Goal: Task Accomplishment & Management: Complete application form

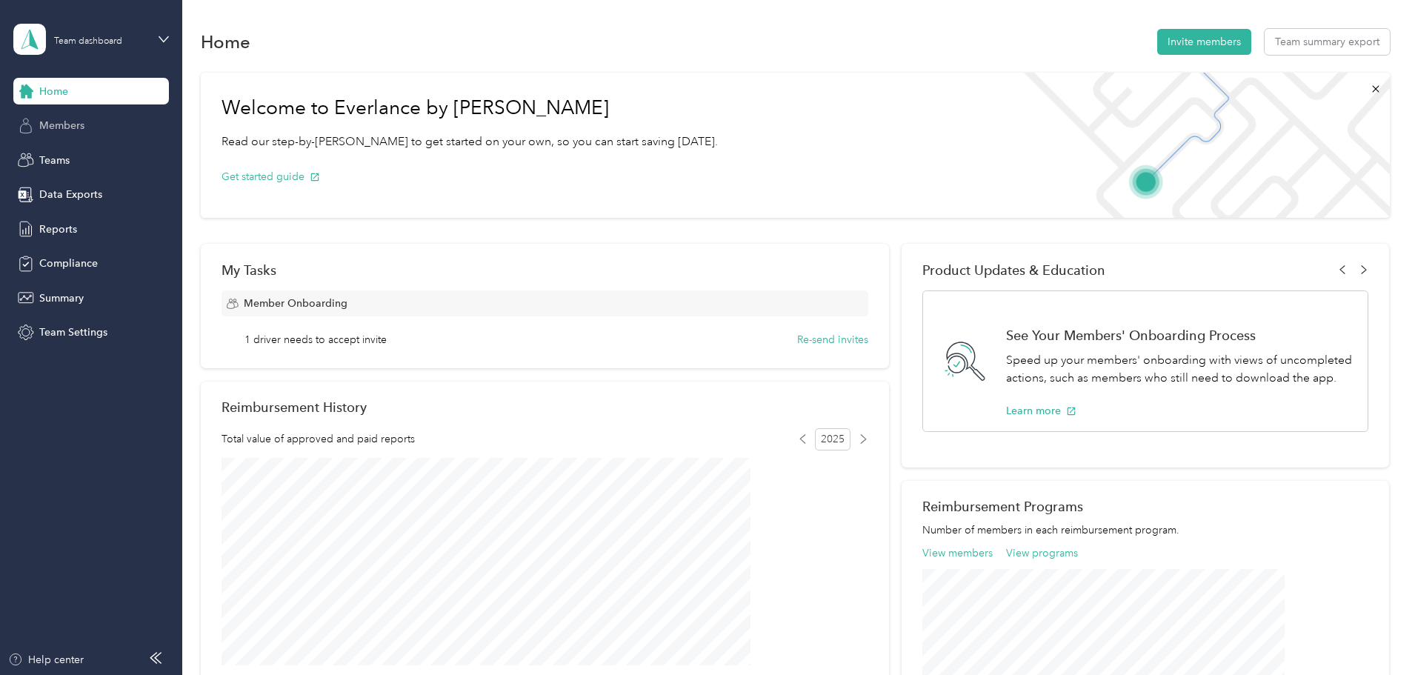
click at [67, 127] on span "Members" at bounding box center [61, 126] width 45 height 16
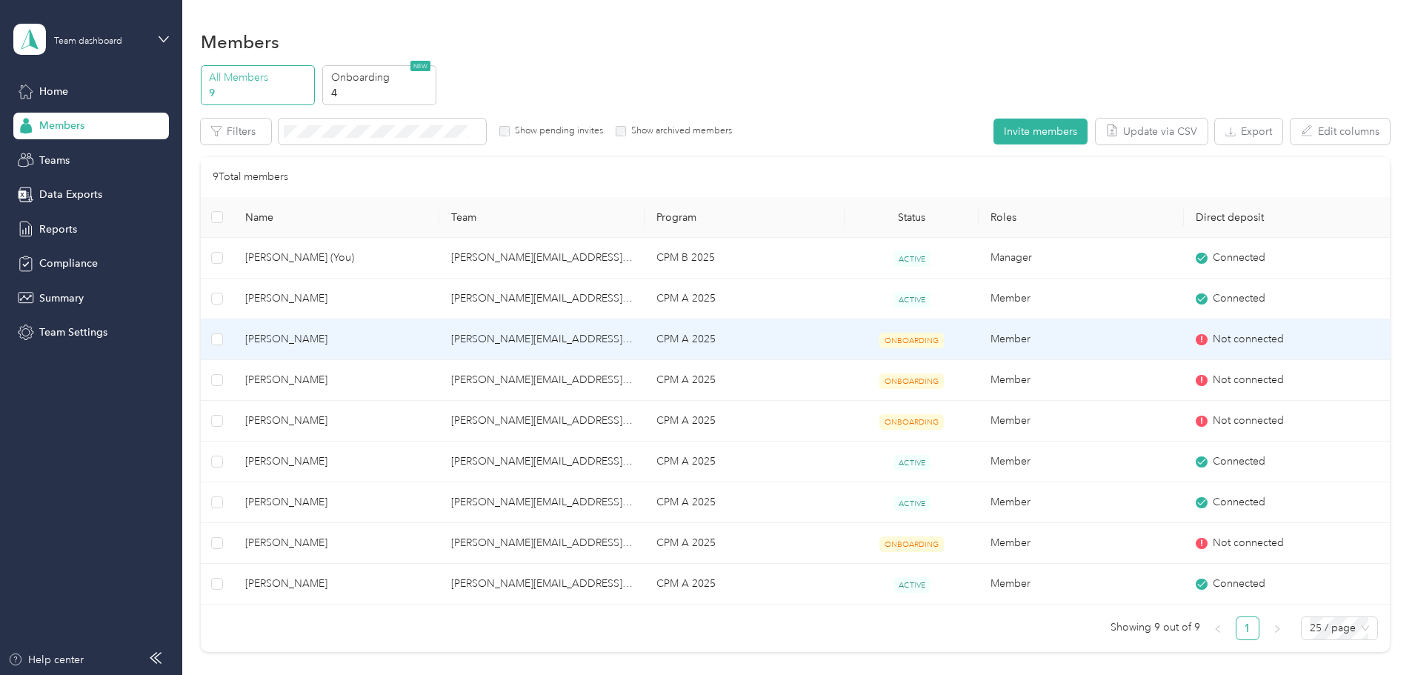
click at [513, 339] on td "[PERSON_NAME][EMAIL_ADDRESS][PERSON_NAME][DOMAIN_NAME]" at bounding box center [541, 339] width 205 height 41
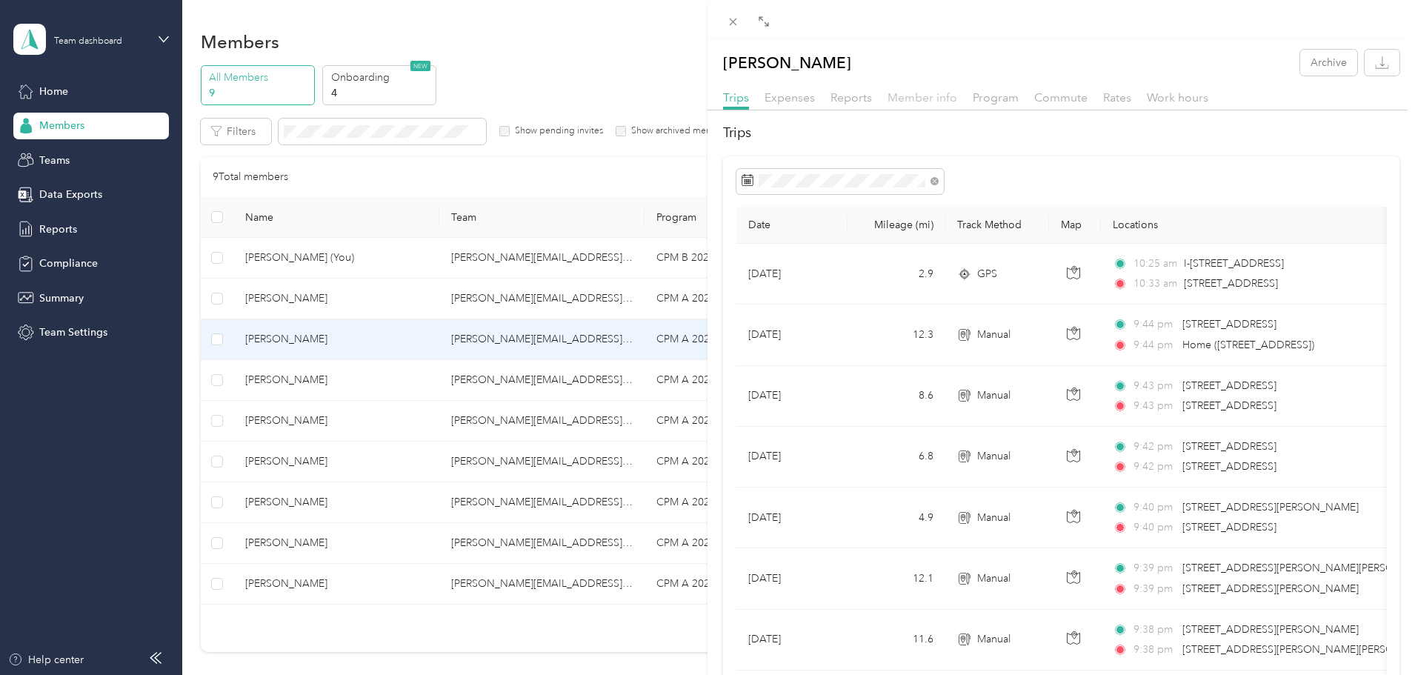
click at [930, 102] on span "Member info" at bounding box center [923, 97] width 70 height 14
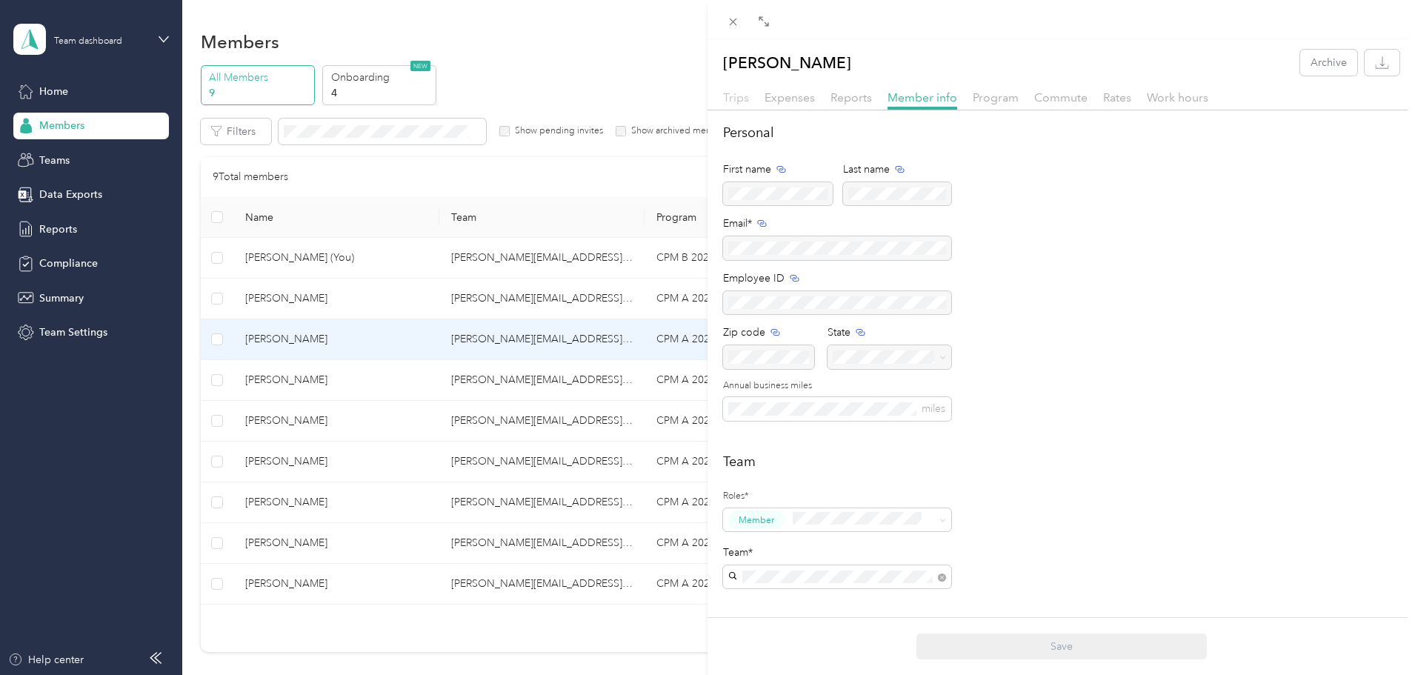
click at [737, 104] on span "Trips" at bounding box center [736, 97] width 26 height 14
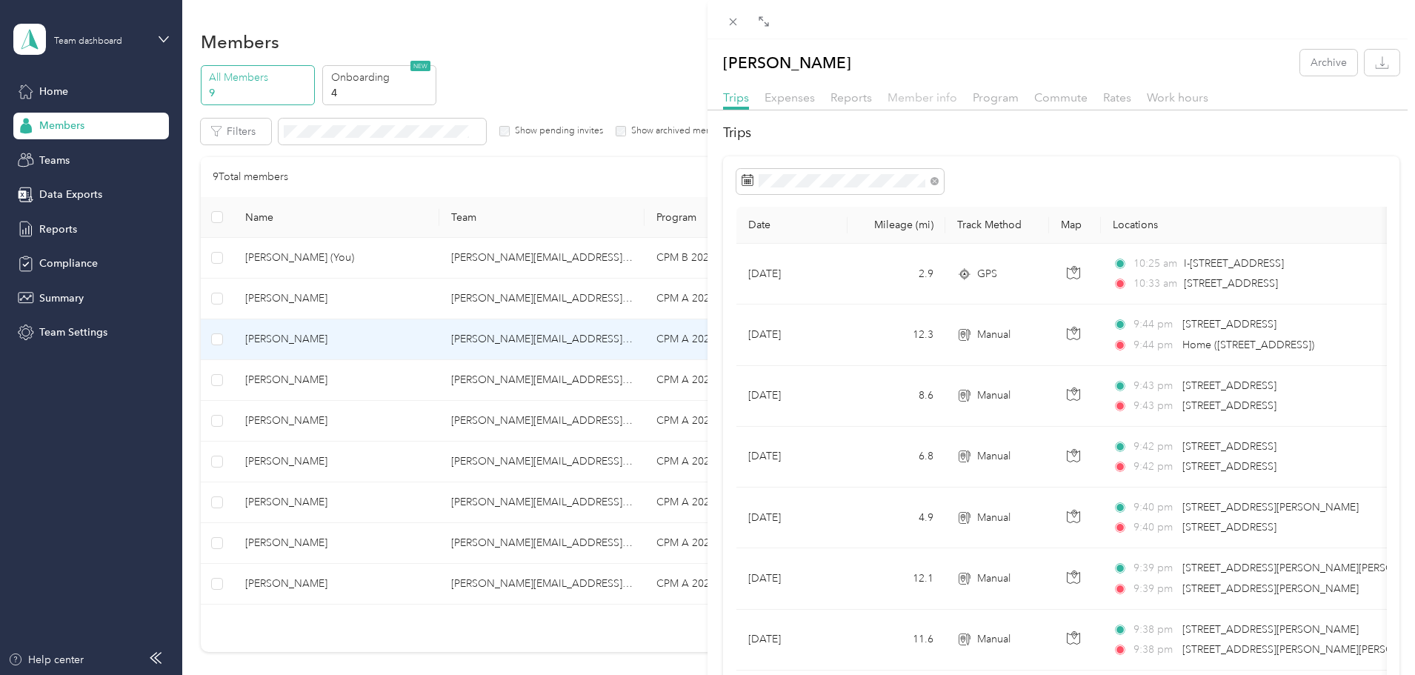
click at [902, 99] on span "Member info" at bounding box center [923, 97] width 70 height 14
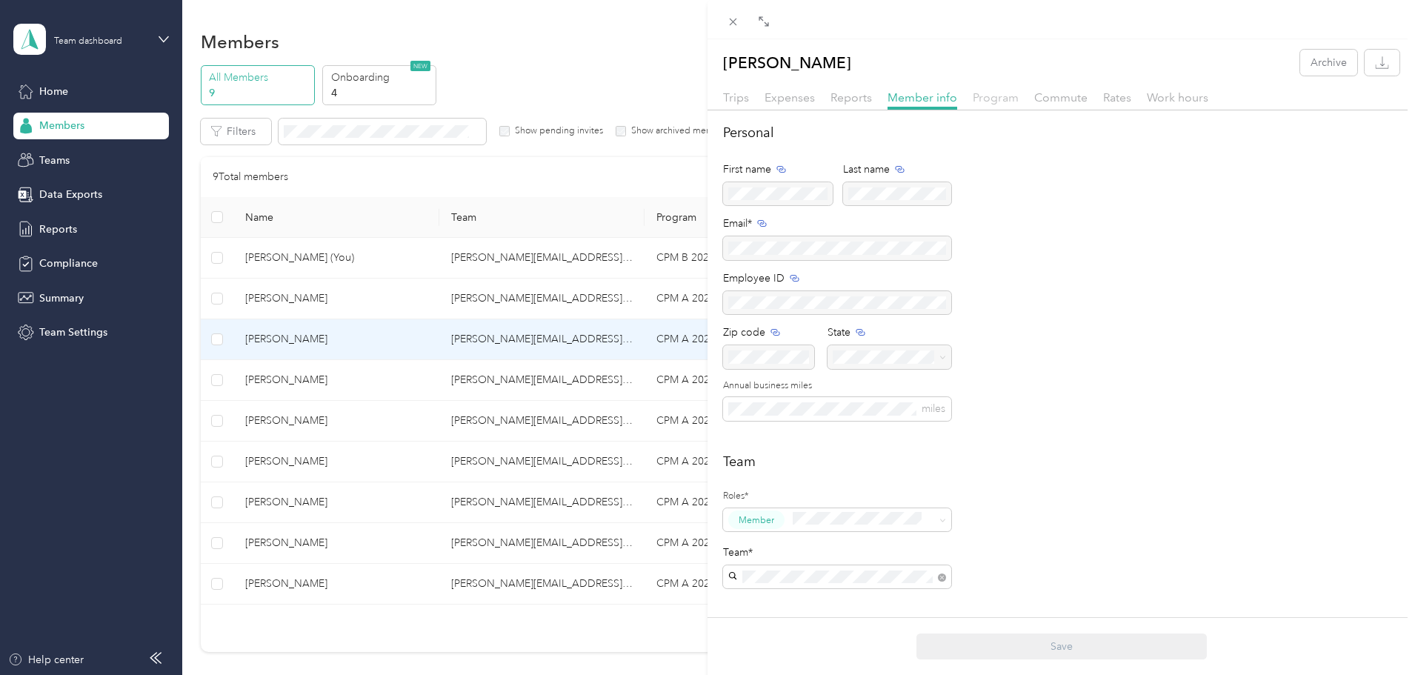
click at [991, 100] on span "Program" at bounding box center [996, 97] width 46 height 14
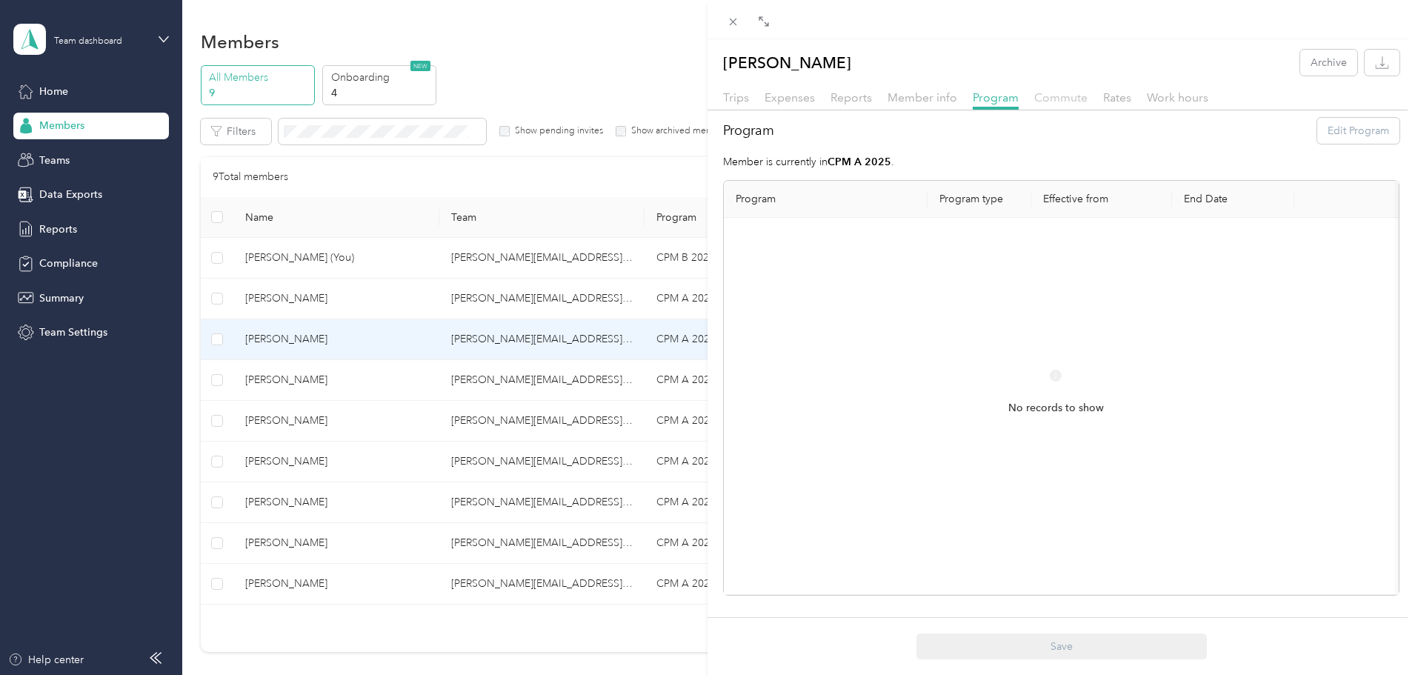
click at [1052, 99] on span "Commute" at bounding box center [1060, 97] width 53 height 14
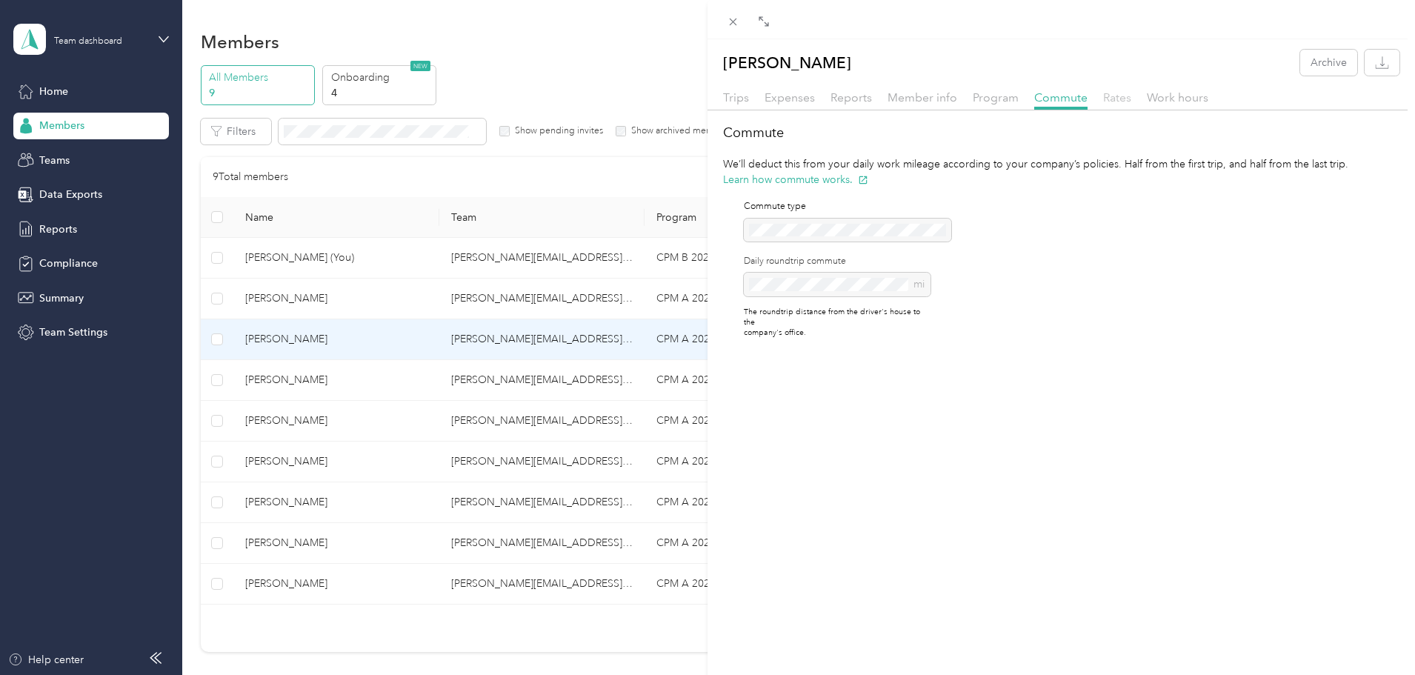
click at [1107, 97] on span "Rates" at bounding box center [1117, 97] width 28 height 14
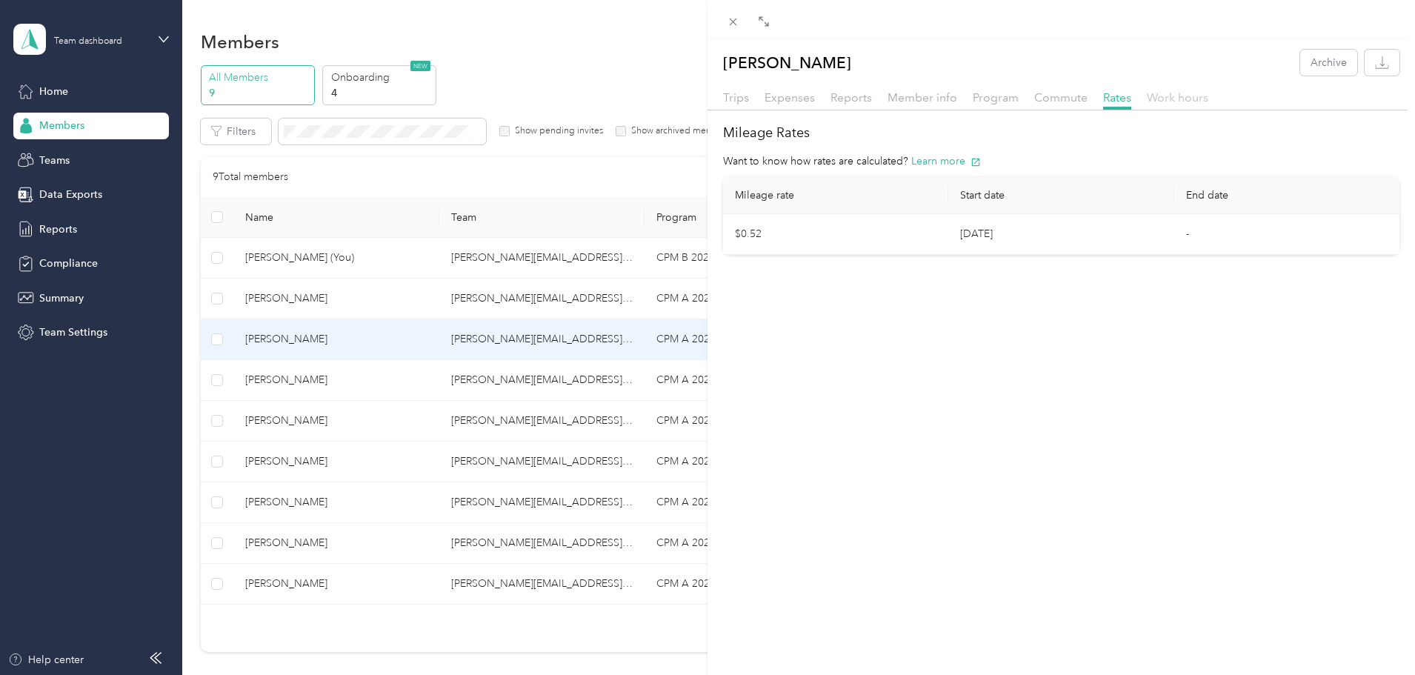
click at [1164, 100] on span "Work hours" at bounding box center [1177, 97] width 61 height 14
click at [1110, 93] on span "Rates" at bounding box center [1117, 97] width 28 height 14
click at [310, 342] on div "[PERSON_NAME] Archive Trips Expenses Reports Member info Program Commute Rates …" at bounding box center [707, 337] width 1415 height 675
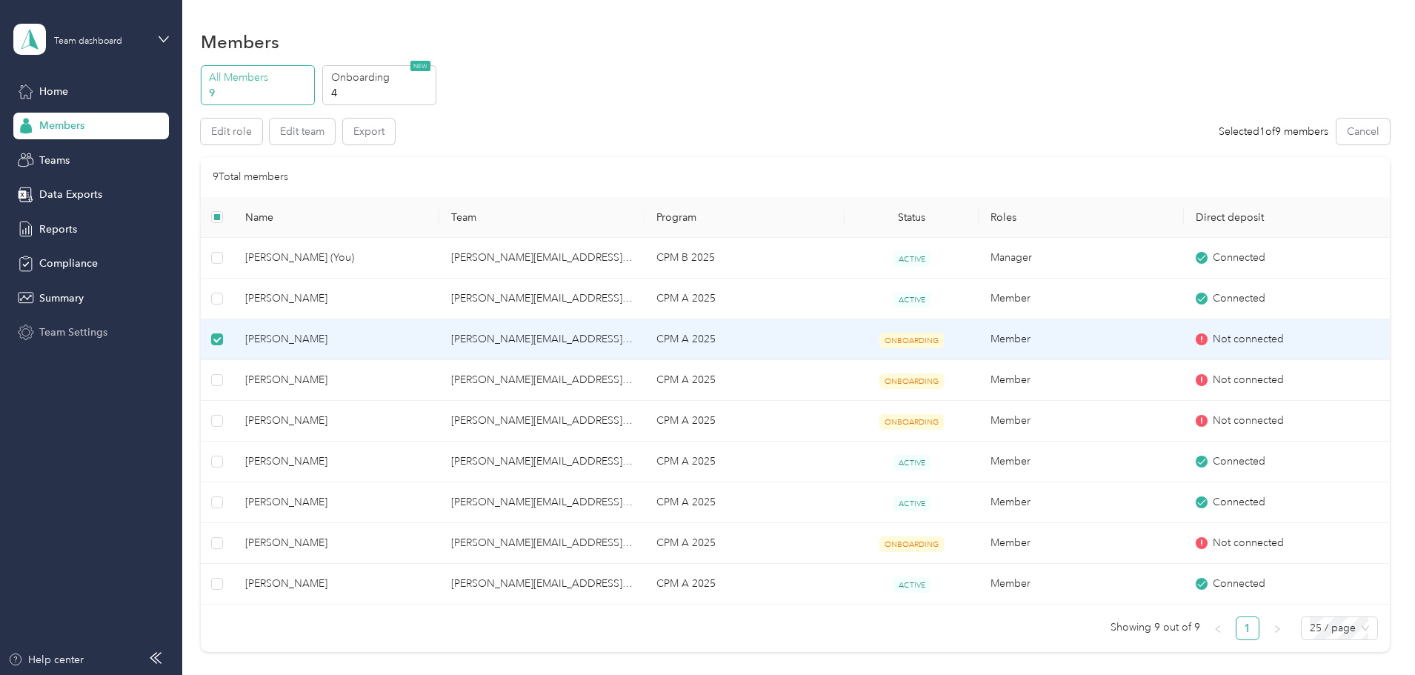
click at [75, 336] on span "Team Settings" at bounding box center [73, 333] width 68 height 16
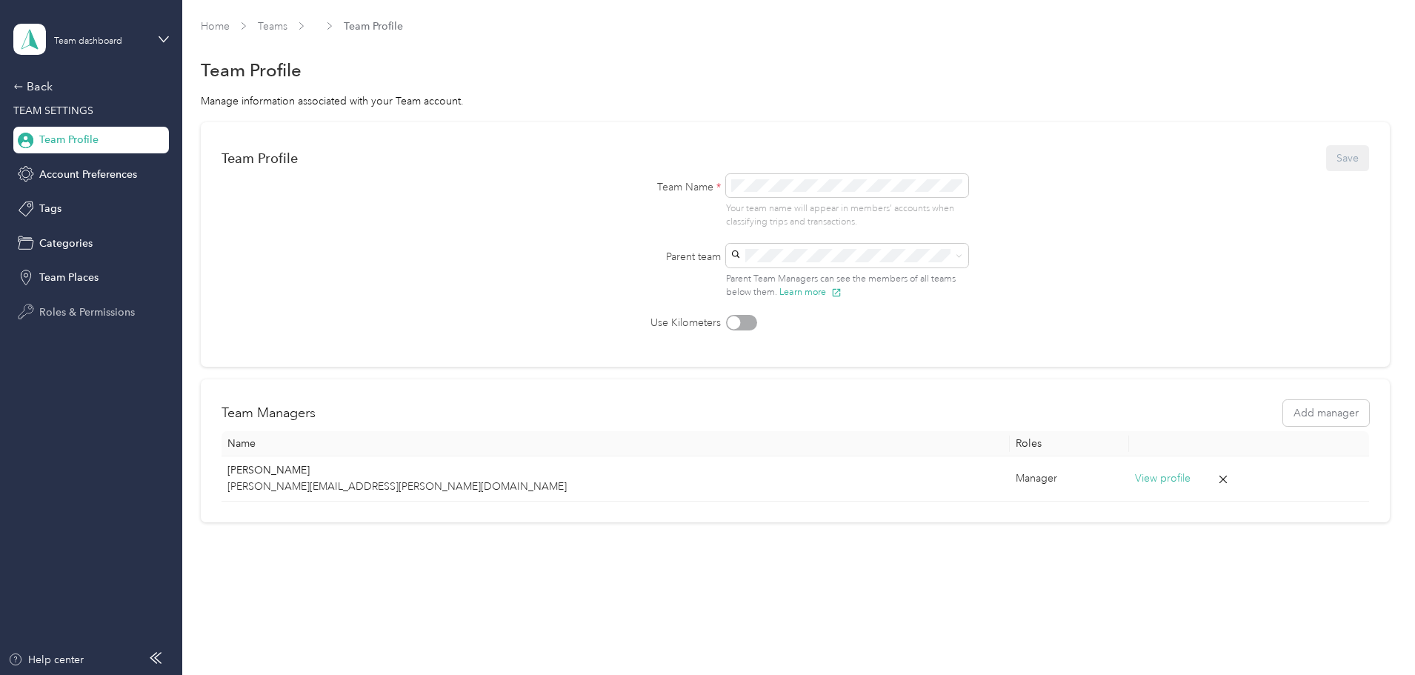
click at [76, 317] on span "Roles & Permissions" at bounding box center [87, 313] width 96 height 16
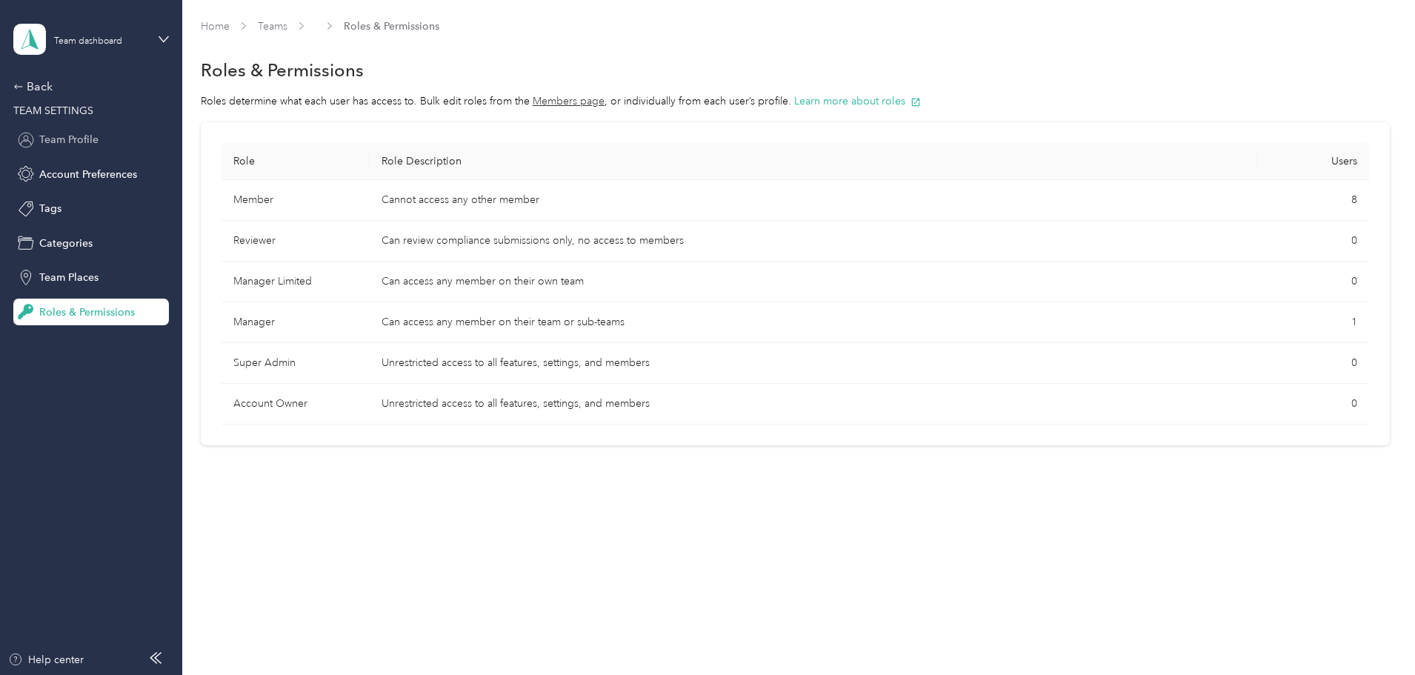
click at [56, 138] on span "Team Profile" at bounding box center [68, 140] width 59 height 16
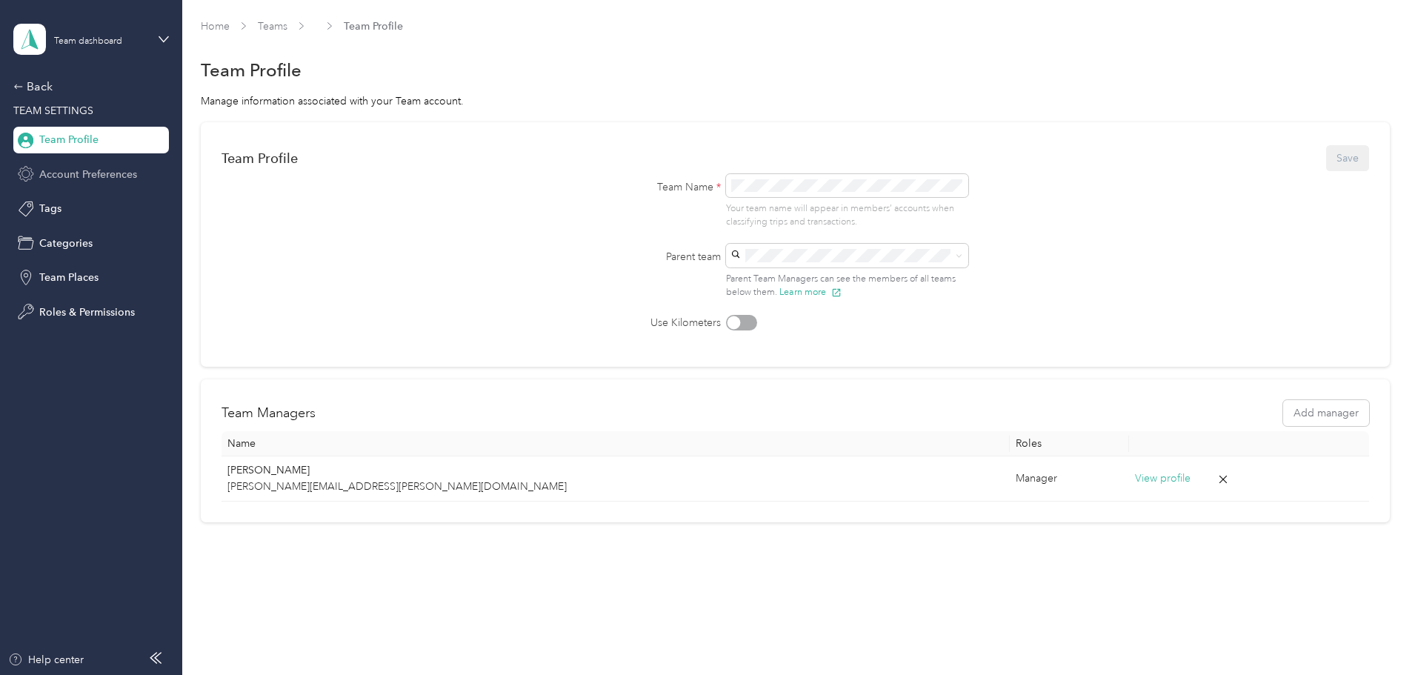
click at [93, 180] on span "Account Preferences" at bounding box center [88, 175] width 98 height 16
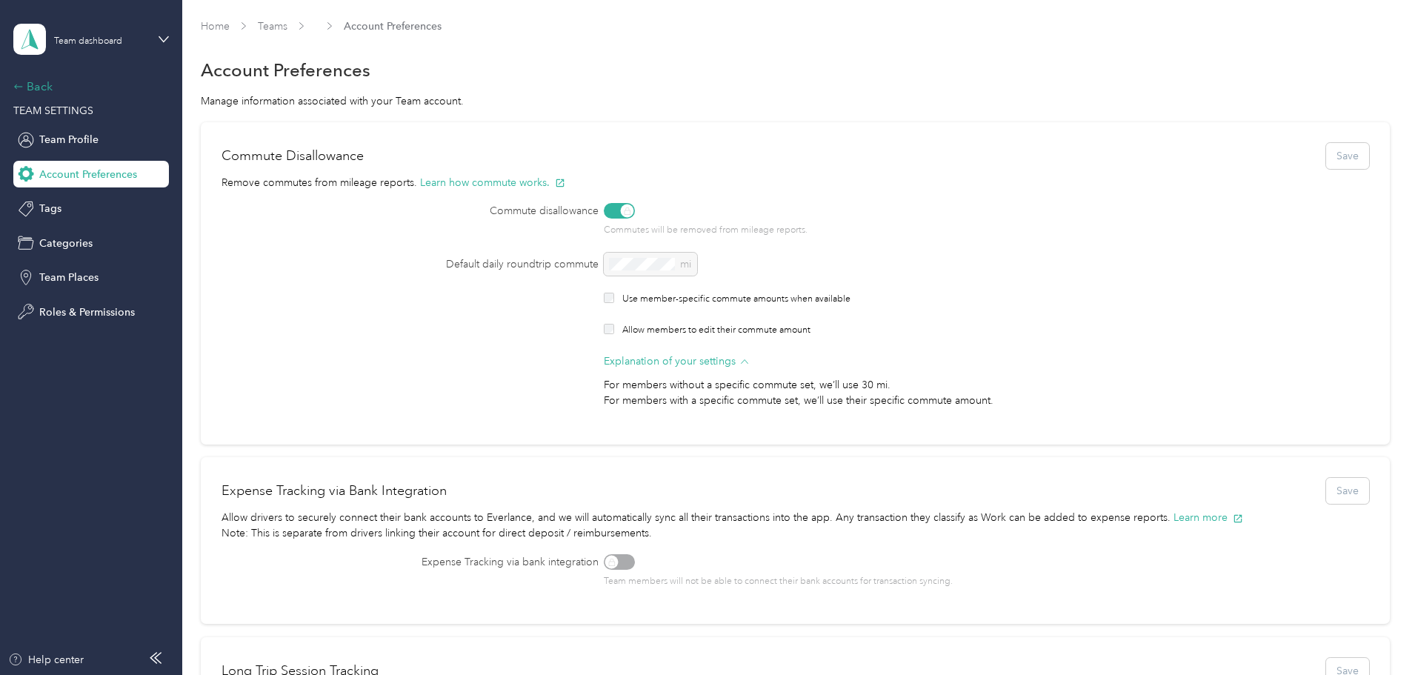
click at [29, 90] on div "Back" at bounding box center [87, 87] width 148 height 18
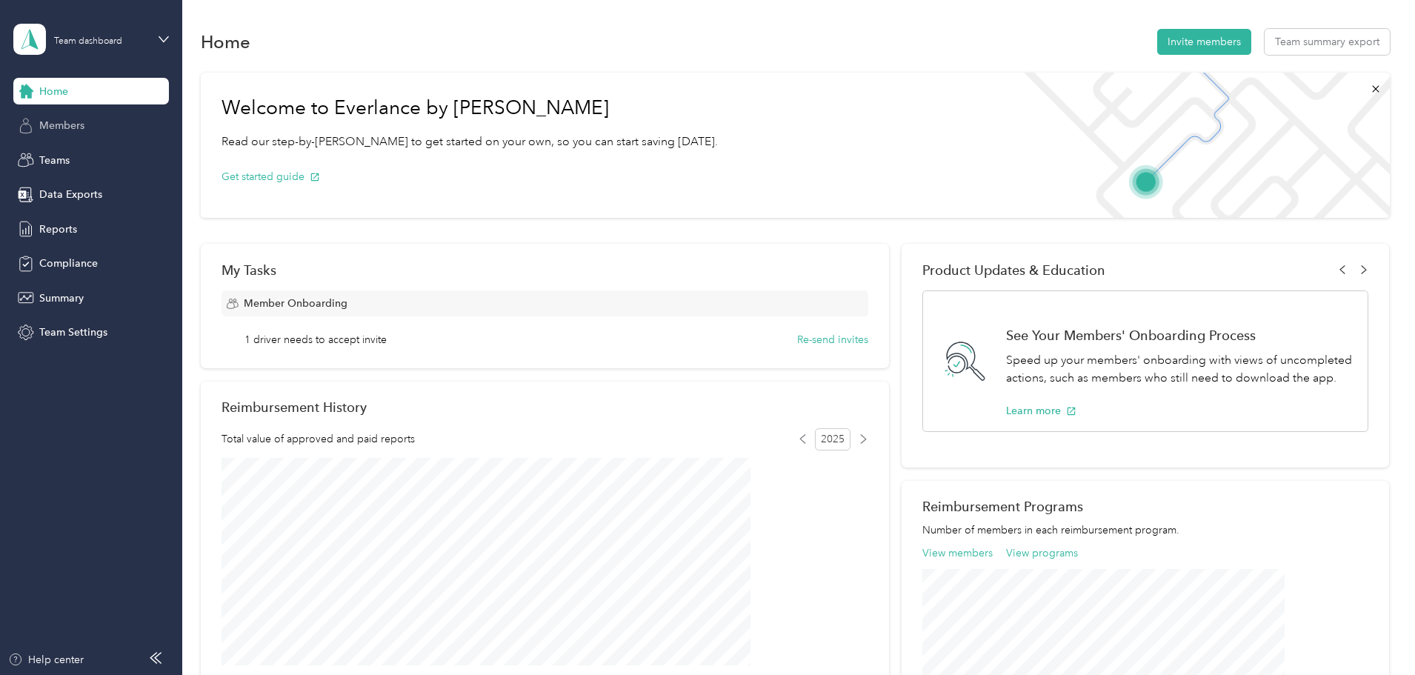
click at [67, 131] on span "Members" at bounding box center [61, 126] width 45 height 16
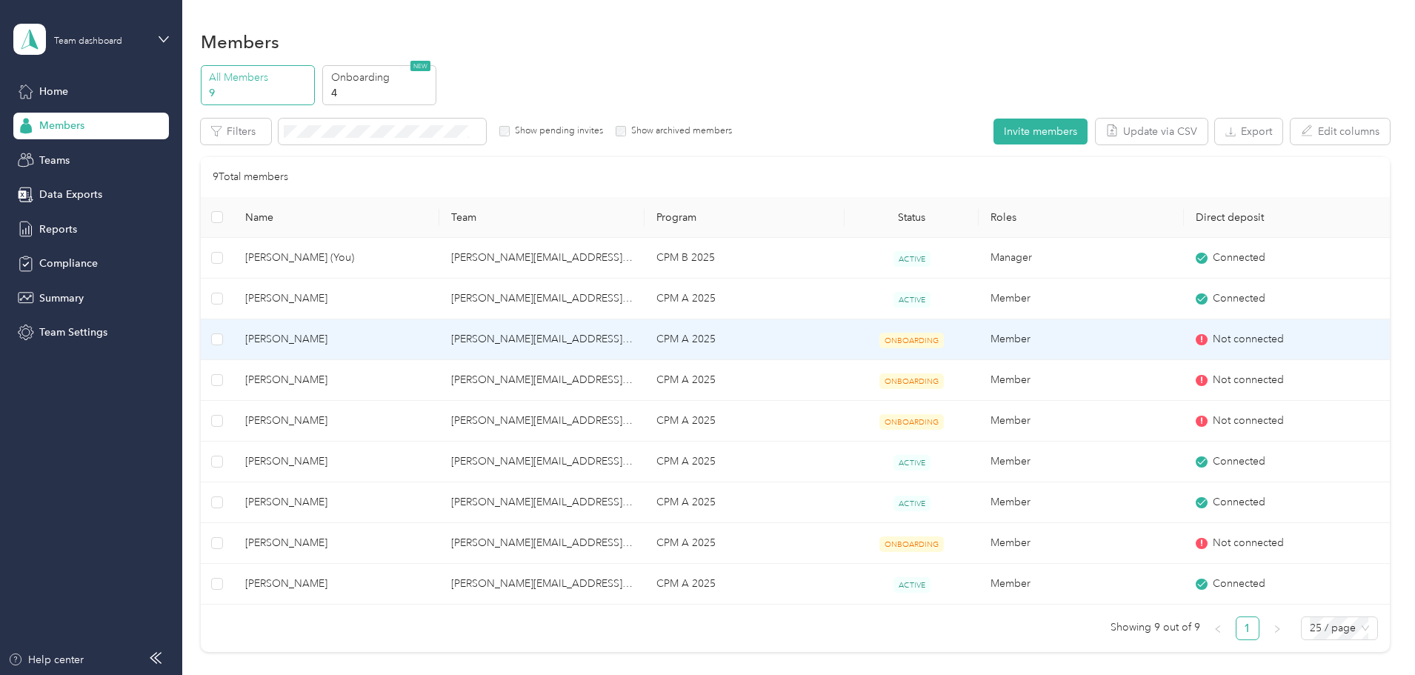
click at [379, 339] on span "[PERSON_NAME]" at bounding box center [336, 339] width 182 height 16
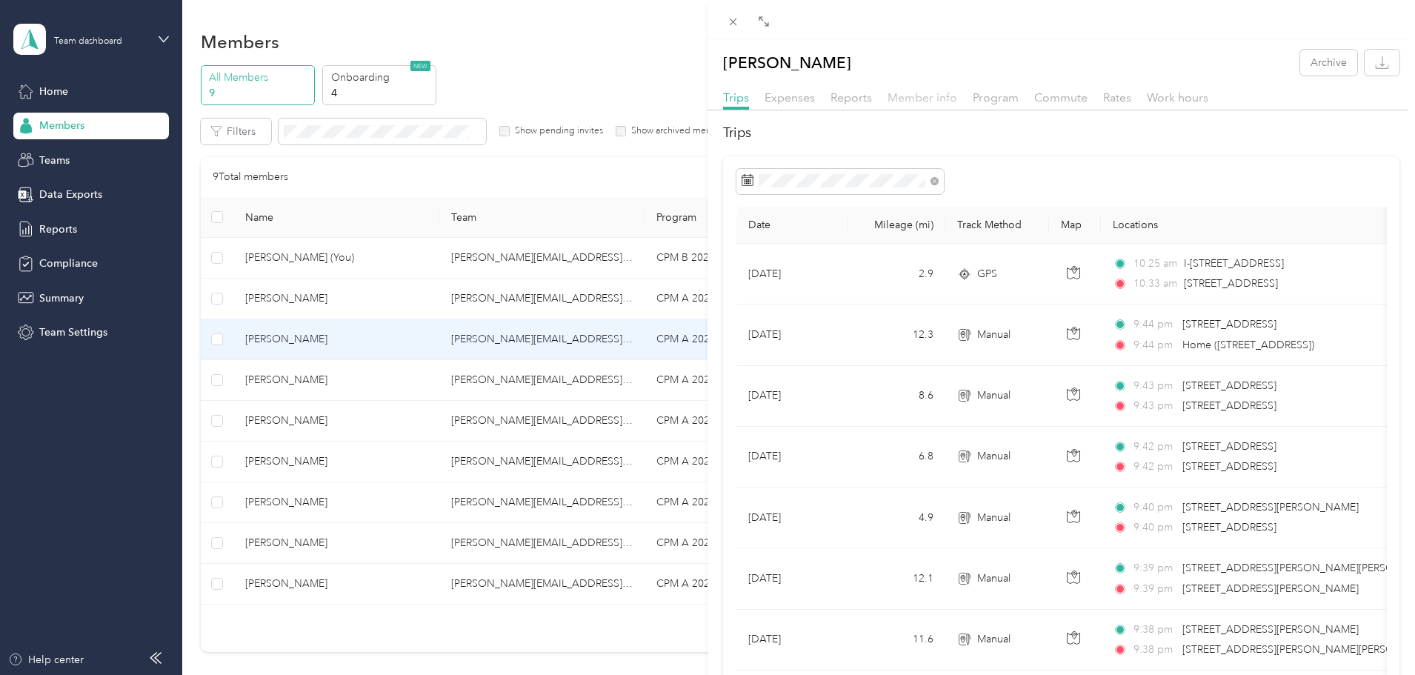
click at [902, 99] on span "Member info" at bounding box center [923, 97] width 70 height 14
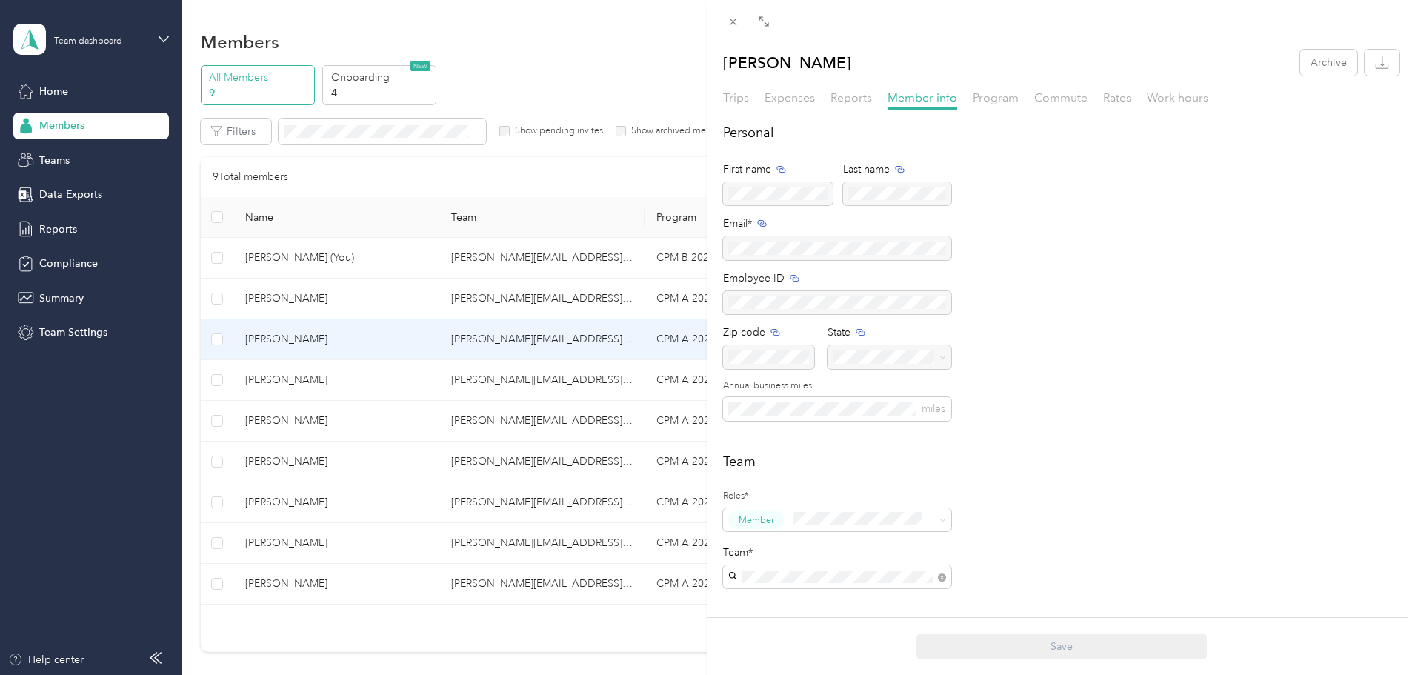
click at [825, 104] on div "Trips Expenses Reports Member info Program Commute Rates Work hours" at bounding box center [1062, 99] width 708 height 21
click at [847, 100] on span "Reports" at bounding box center [851, 97] width 41 height 14
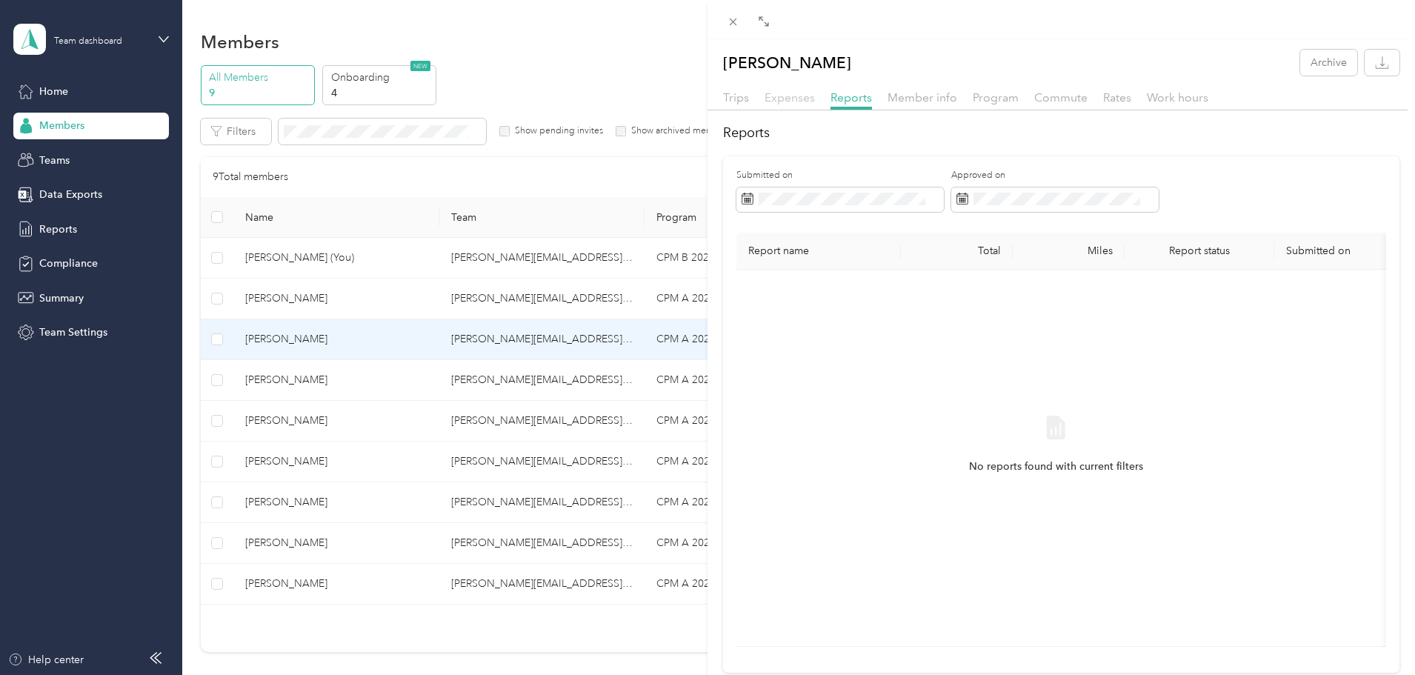
click at [802, 103] on span "Expenses" at bounding box center [790, 97] width 50 height 14
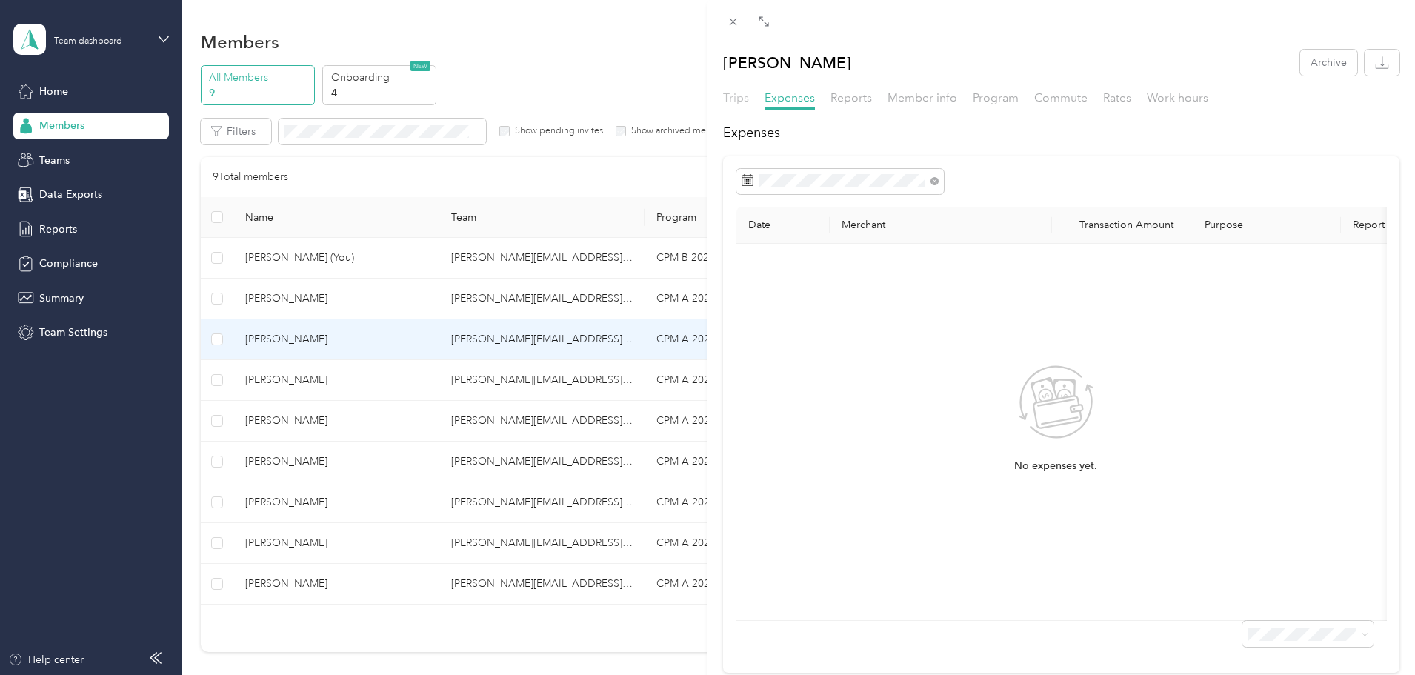
click at [739, 97] on span "Trips" at bounding box center [736, 97] width 26 height 14
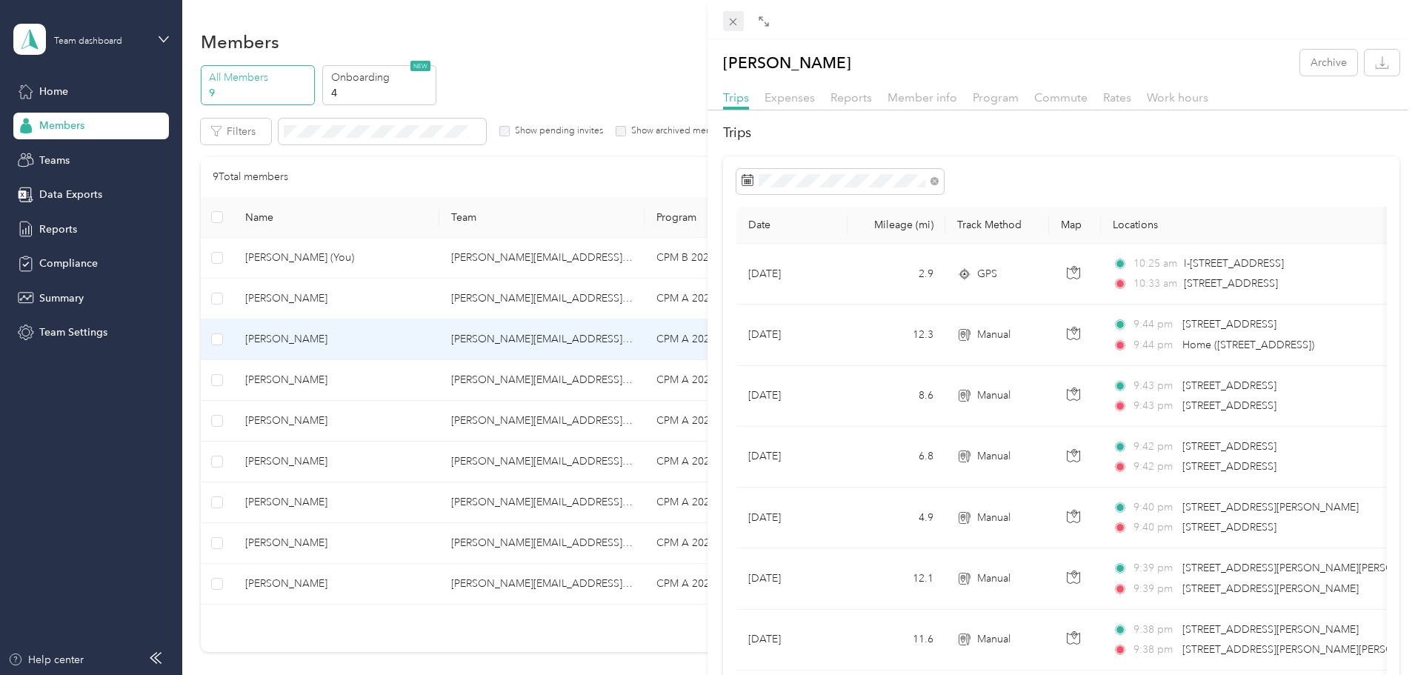
click at [735, 22] on icon at bounding box center [733, 22] width 13 height 13
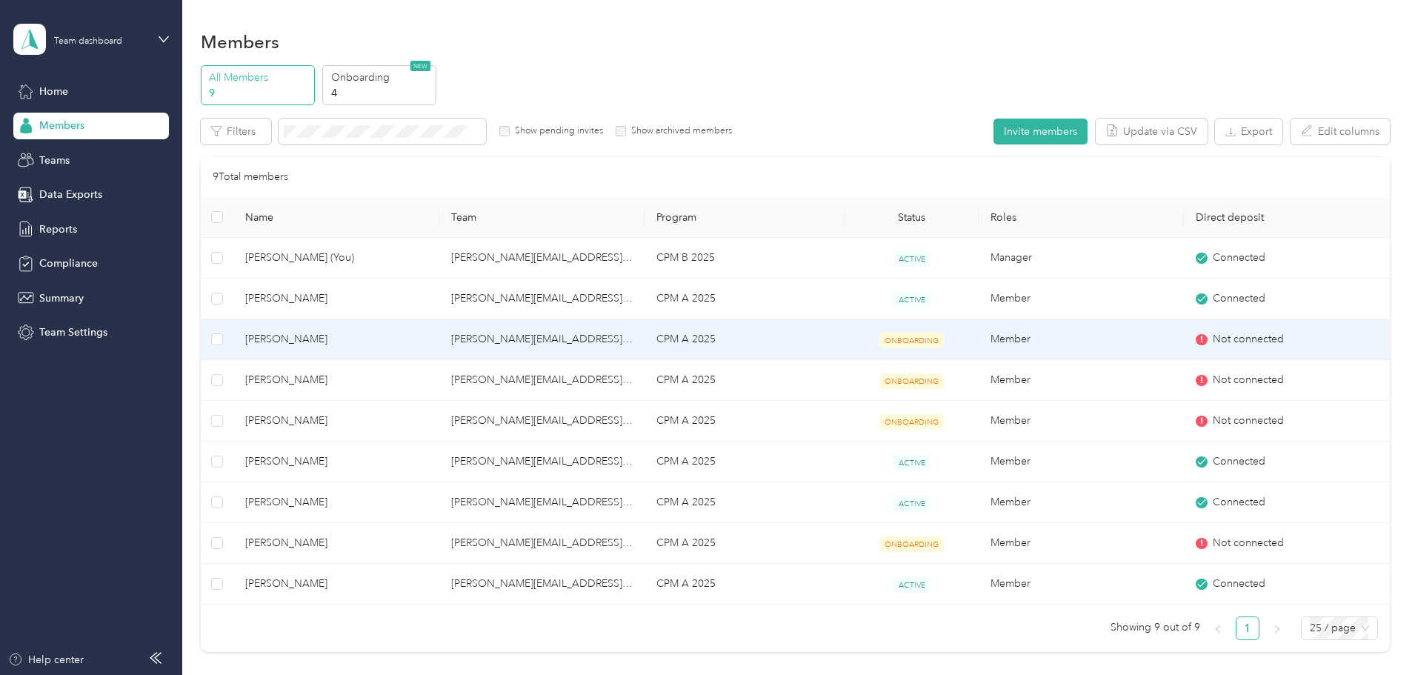
click at [1197, 340] on icon at bounding box center [1201, 339] width 9 height 9
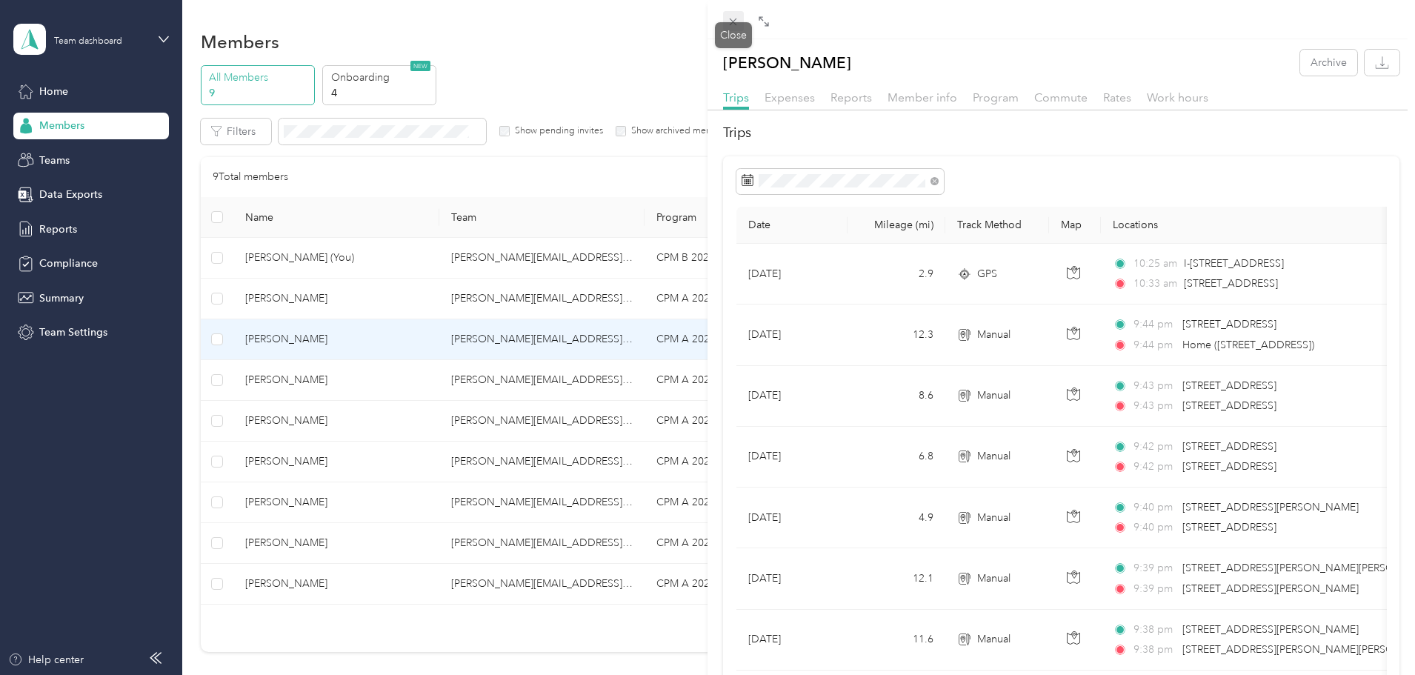
click at [728, 21] on icon at bounding box center [733, 22] width 13 height 13
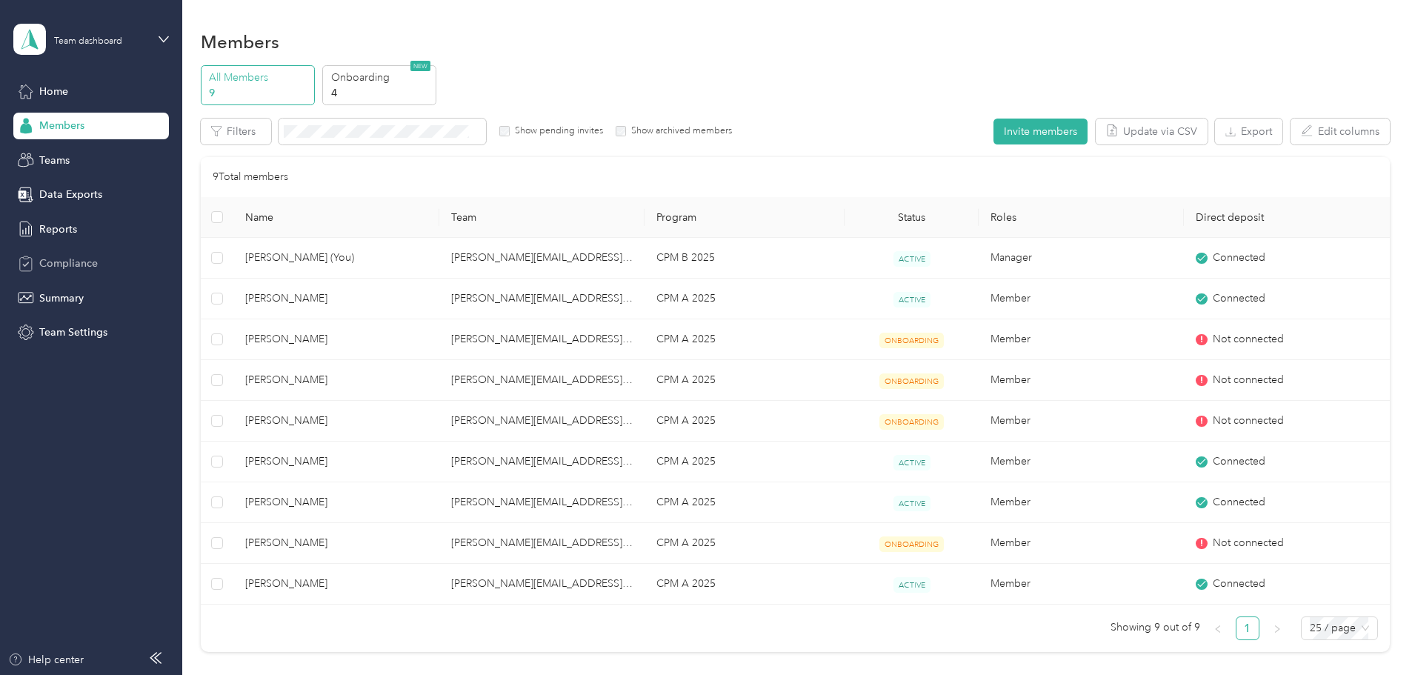
click at [64, 263] on span "Compliance" at bounding box center [68, 264] width 59 height 16
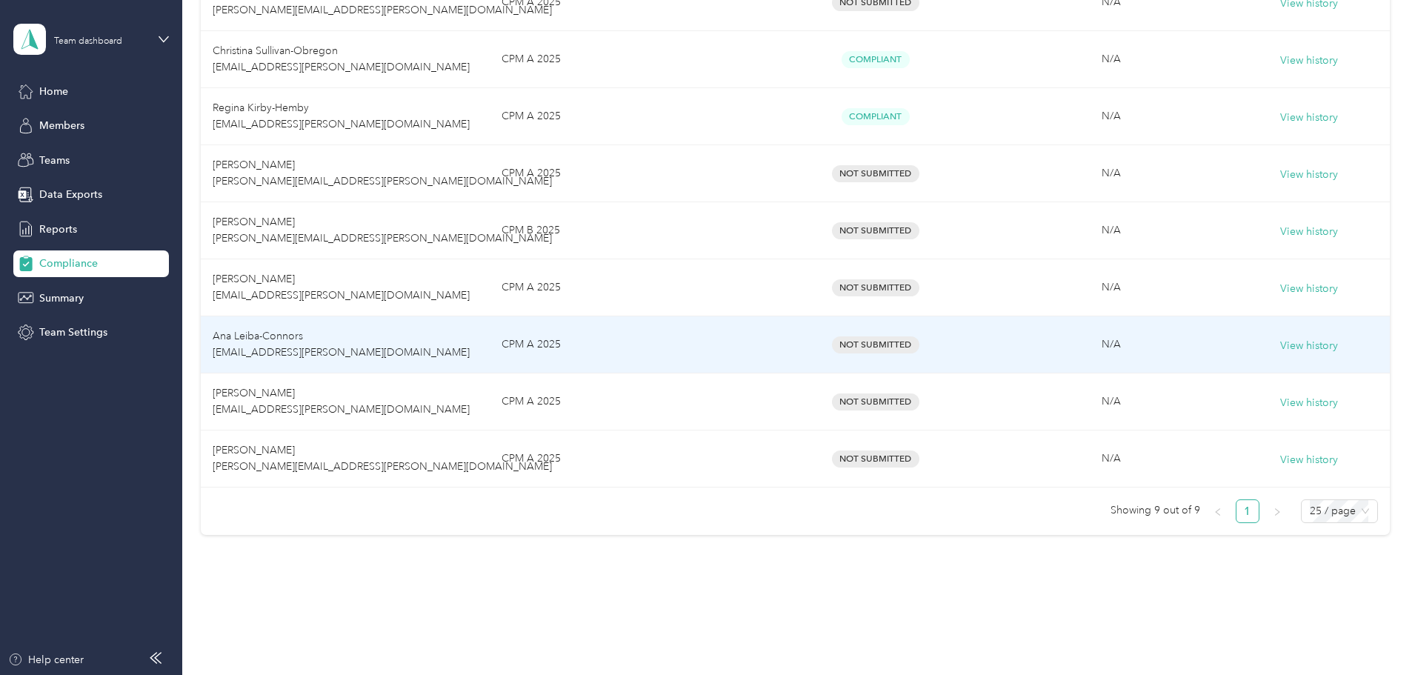
scroll to position [369, 0]
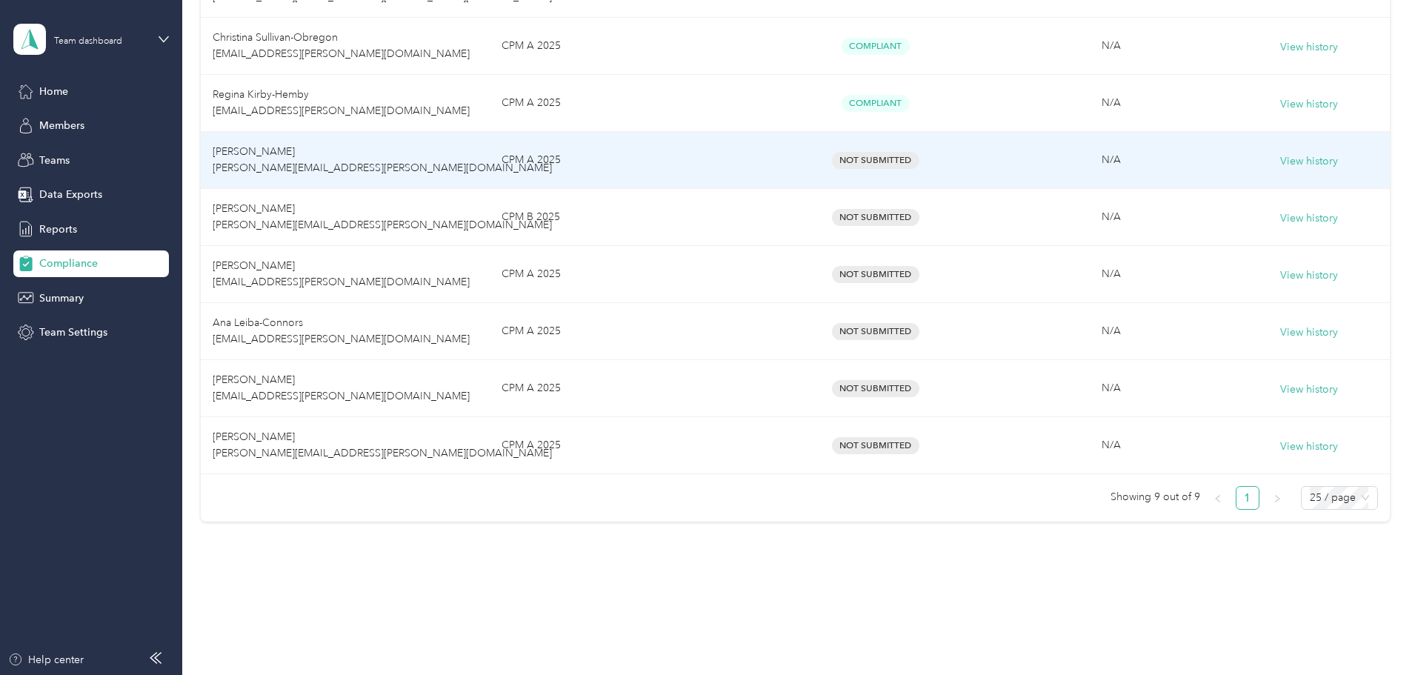
click at [875, 162] on span "Not Submitted" at bounding box center [875, 160] width 87 height 17
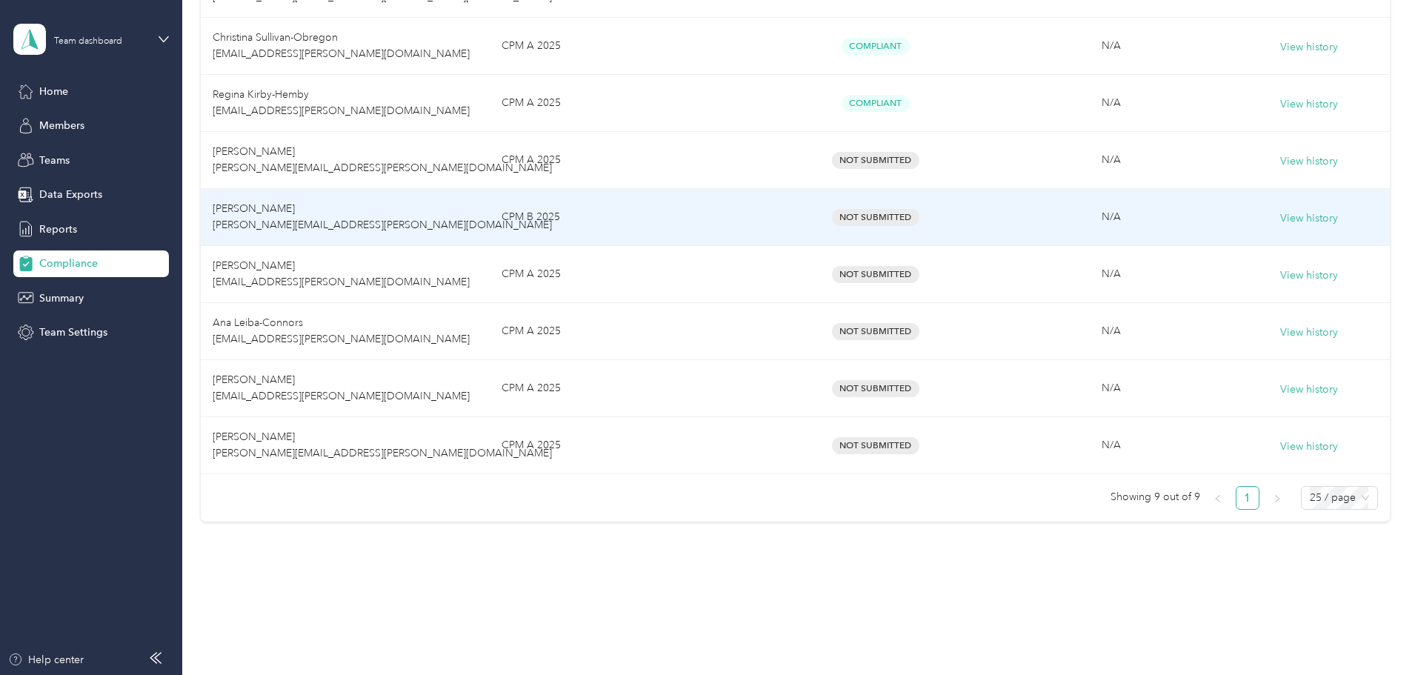
click at [853, 217] on span "Not Submitted" at bounding box center [875, 217] width 87 height 17
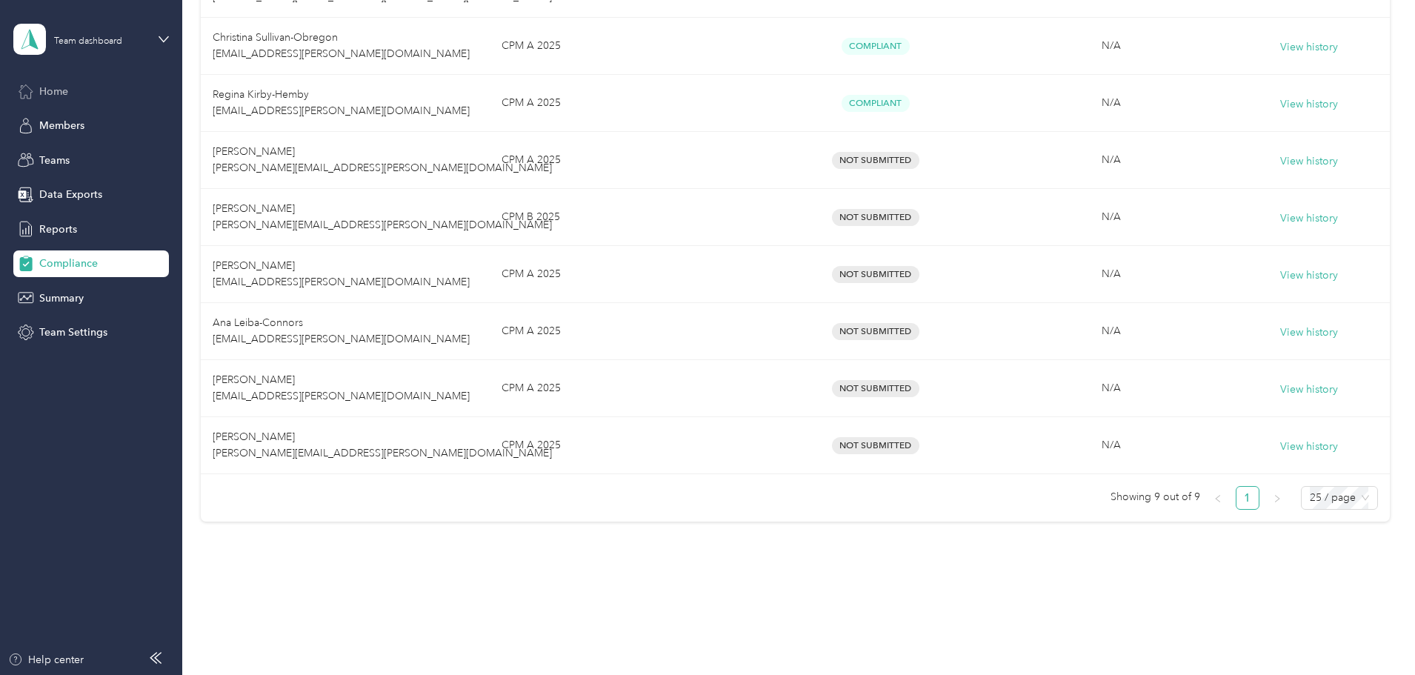
click at [59, 88] on span "Home" at bounding box center [53, 92] width 29 height 16
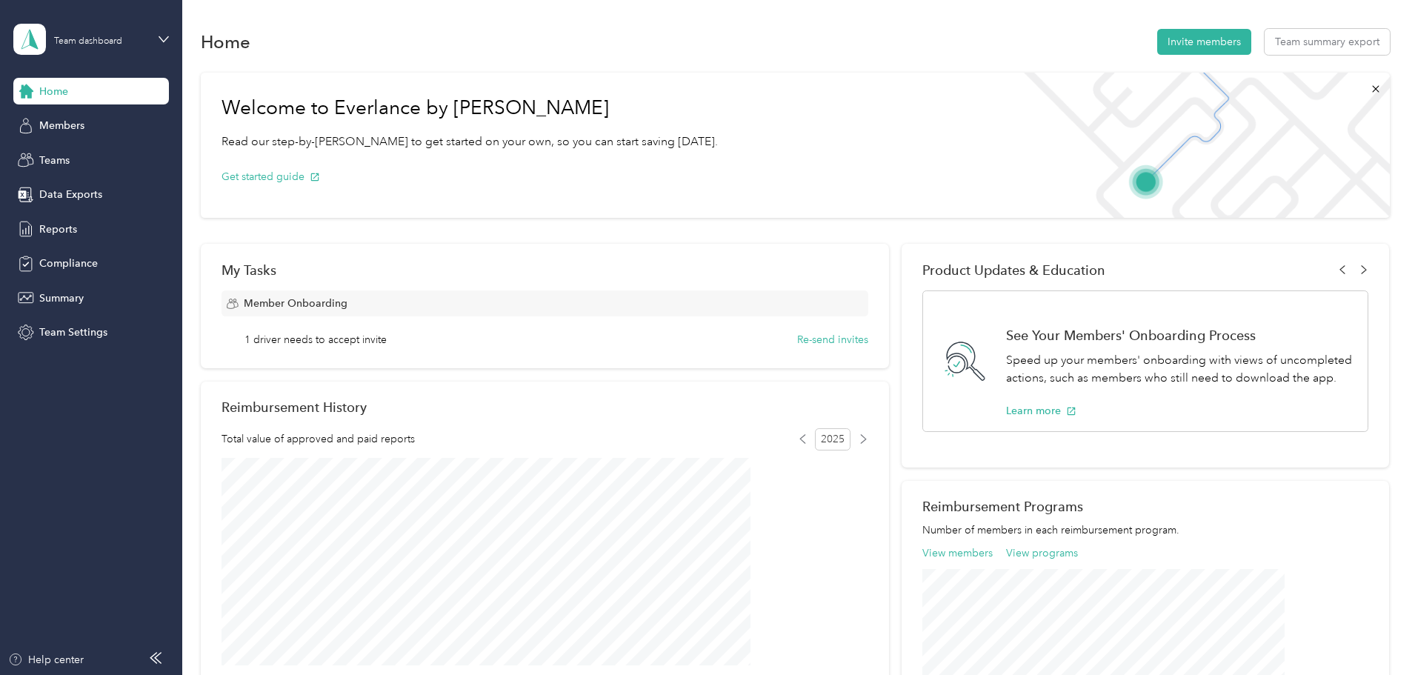
click at [157, 37] on div "Team dashboard" at bounding box center [91, 39] width 156 height 52
click at [135, 154] on div "Personal dashboard" at bounding box center [253, 155] width 459 height 26
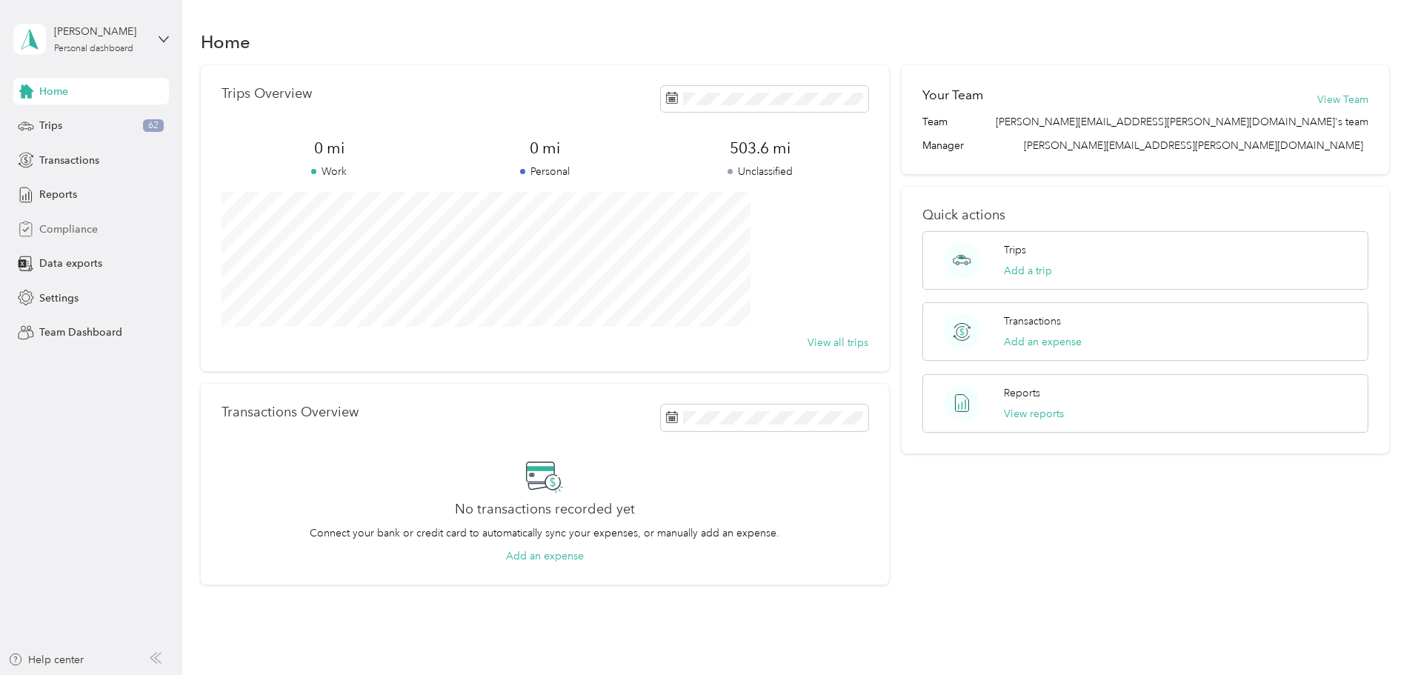
click at [69, 224] on span "Compliance" at bounding box center [68, 230] width 59 height 16
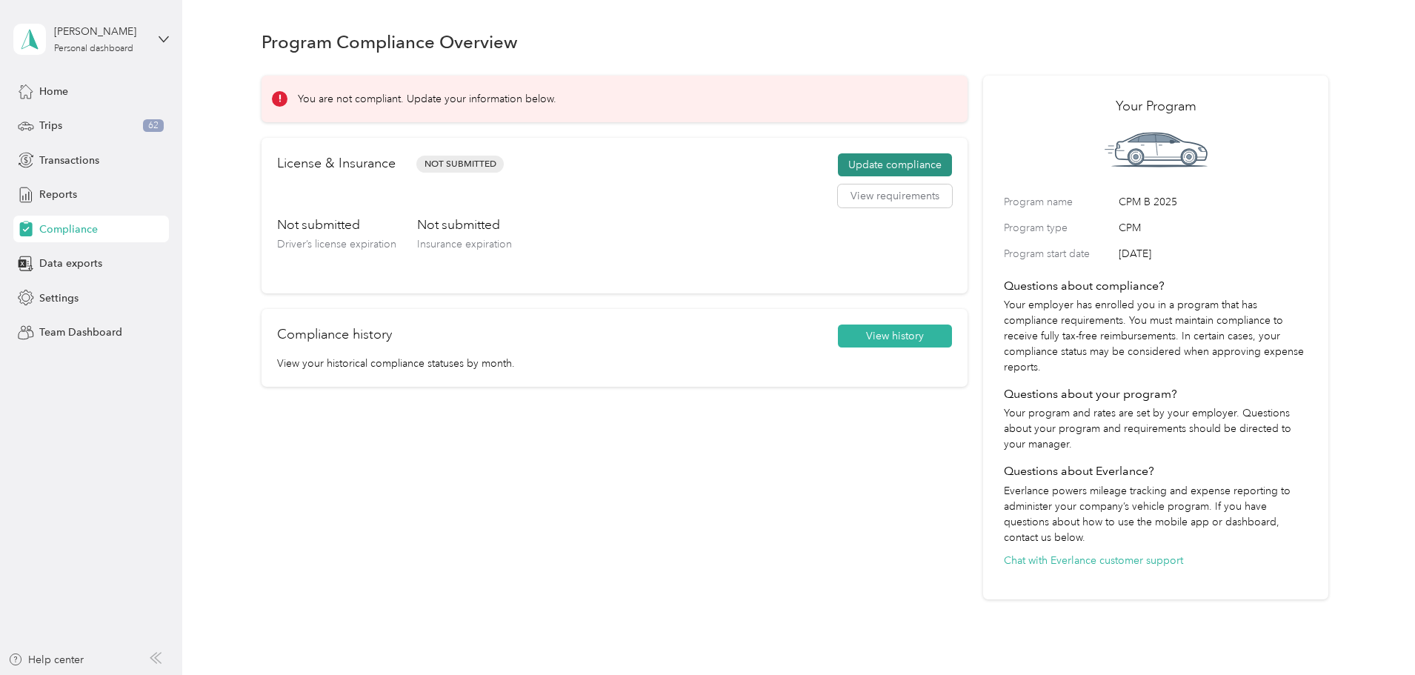
click at [868, 165] on button "Update compliance" at bounding box center [895, 165] width 114 height 24
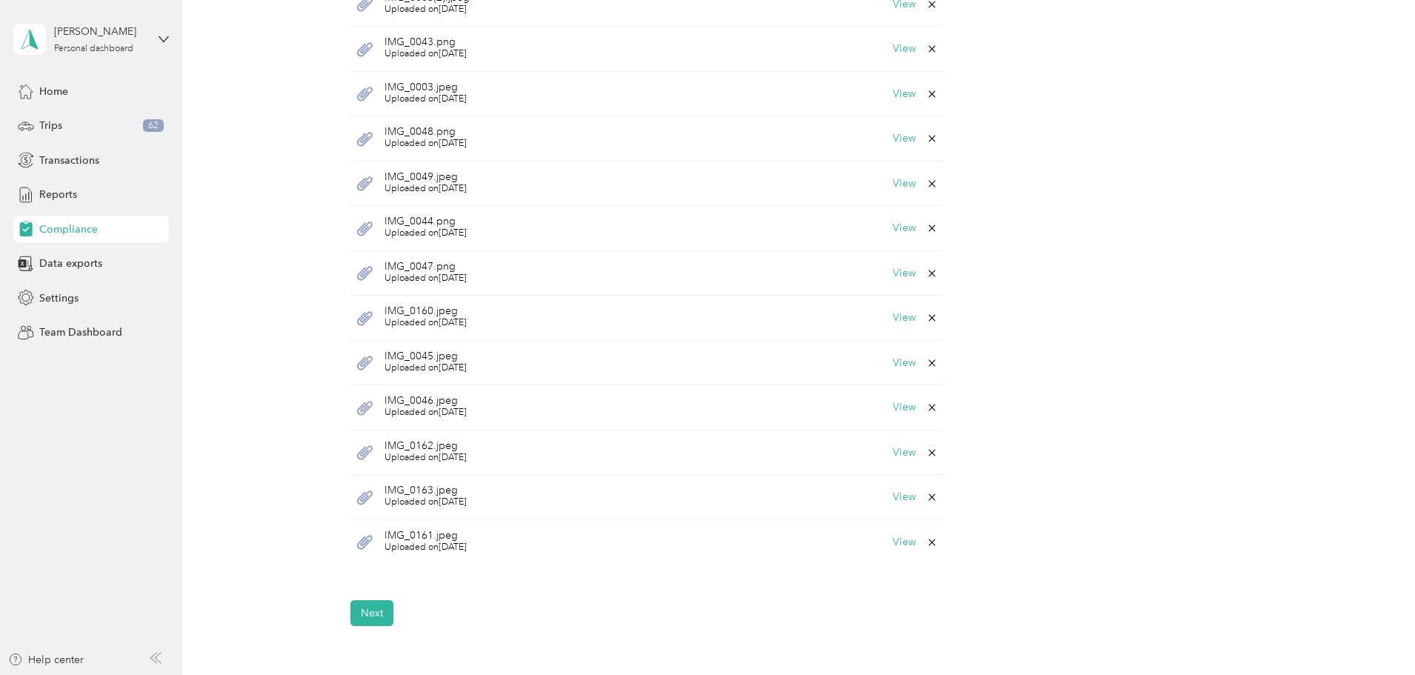
scroll to position [593, 0]
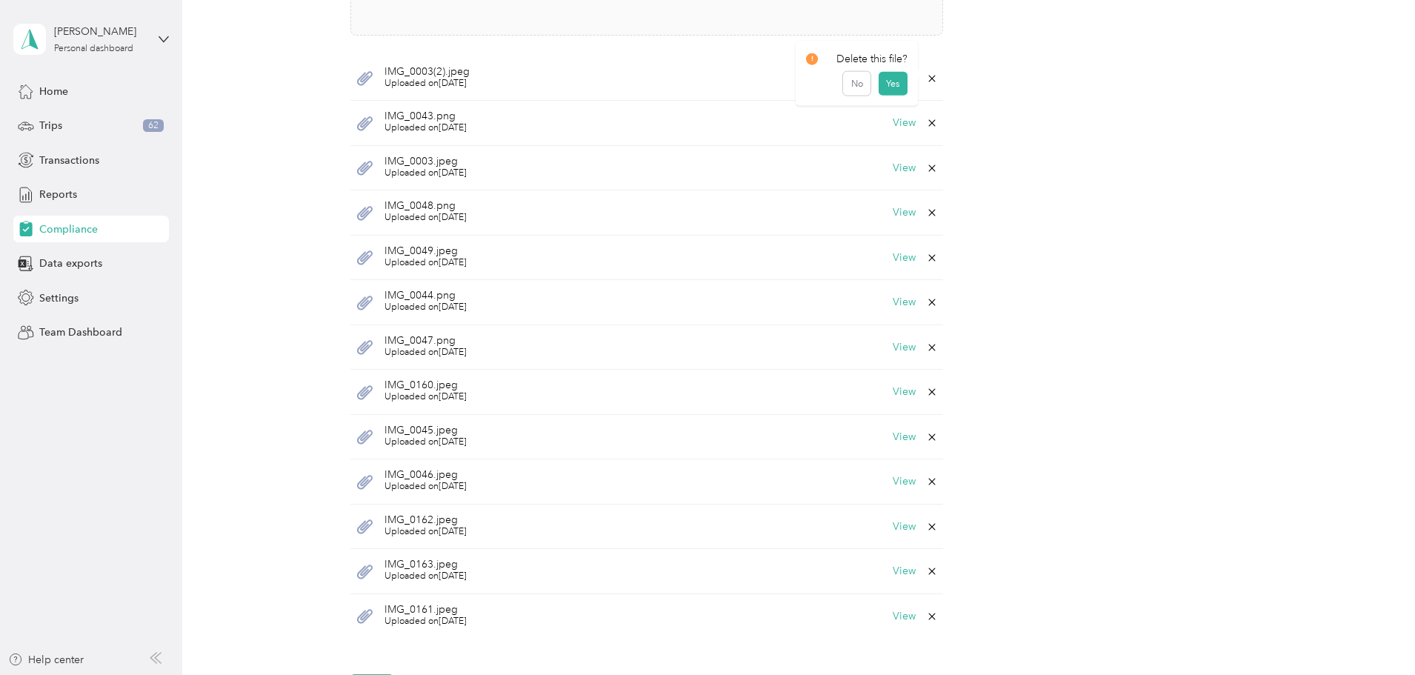
click at [929, 76] on icon at bounding box center [932, 79] width 12 height 12
click at [894, 93] on button "Yes" at bounding box center [893, 89] width 29 height 24
click at [931, 79] on icon at bounding box center [932, 79] width 12 height 12
click at [908, 94] on button "Yes" at bounding box center [893, 89] width 29 height 24
click at [932, 75] on icon at bounding box center [932, 79] width 12 height 12
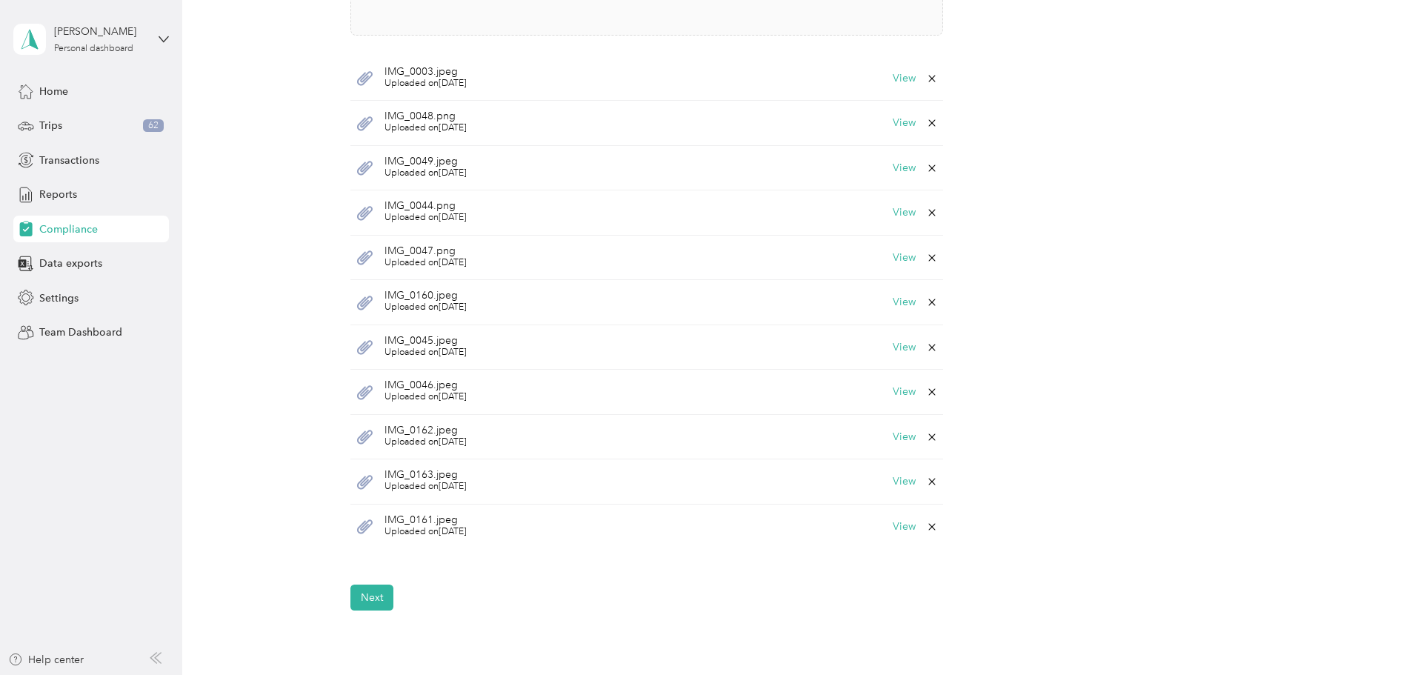
click at [896, 85] on button "Yes" at bounding box center [893, 89] width 29 height 24
click at [932, 79] on icon at bounding box center [932, 79] width 12 height 12
click at [893, 92] on button "Yes" at bounding box center [893, 89] width 29 height 24
click at [927, 75] on icon at bounding box center [932, 79] width 12 height 12
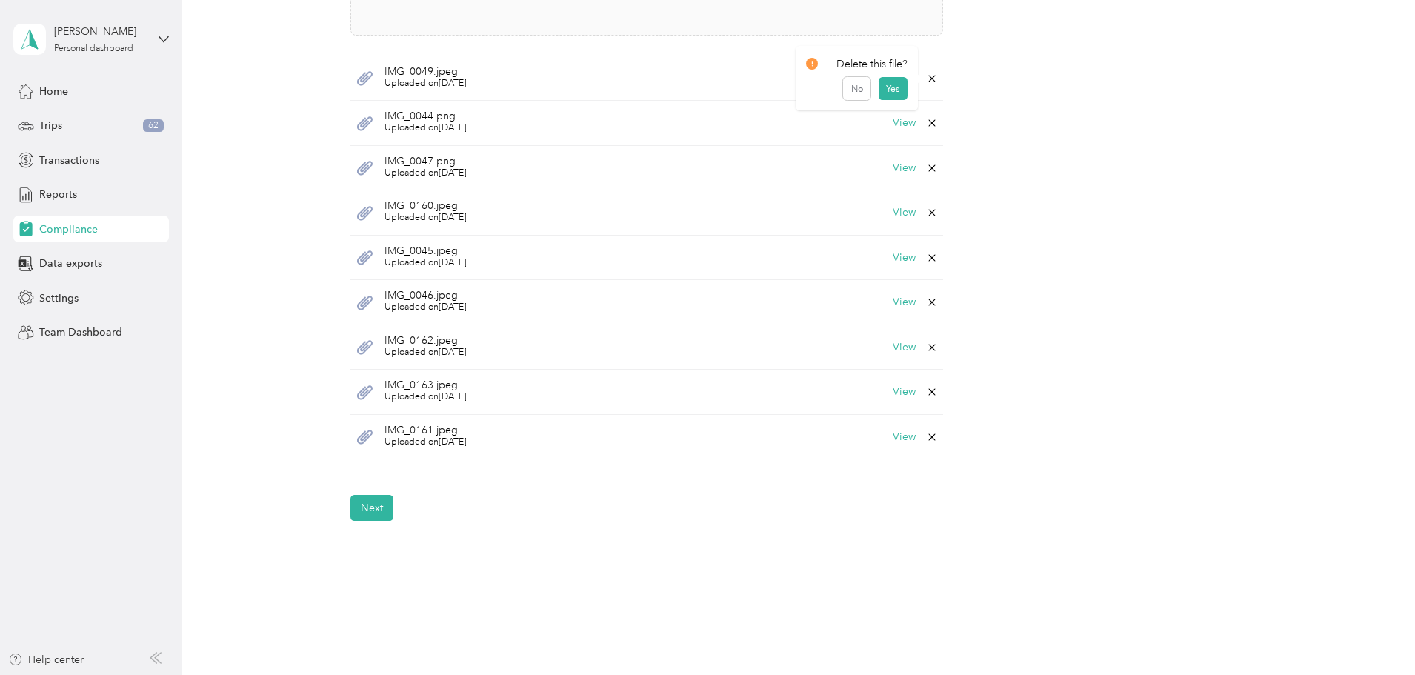
click at [892, 94] on button "Yes" at bounding box center [893, 89] width 29 height 24
drag, startPoint x: 926, startPoint y: 73, endPoint x: 922, endPoint y: 84, distance: 11.7
click at [927, 75] on icon at bounding box center [932, 79] width 12 height 12
click at [895, 89] on button "Yes" at bounding box center [893, 89] width 29 height 24
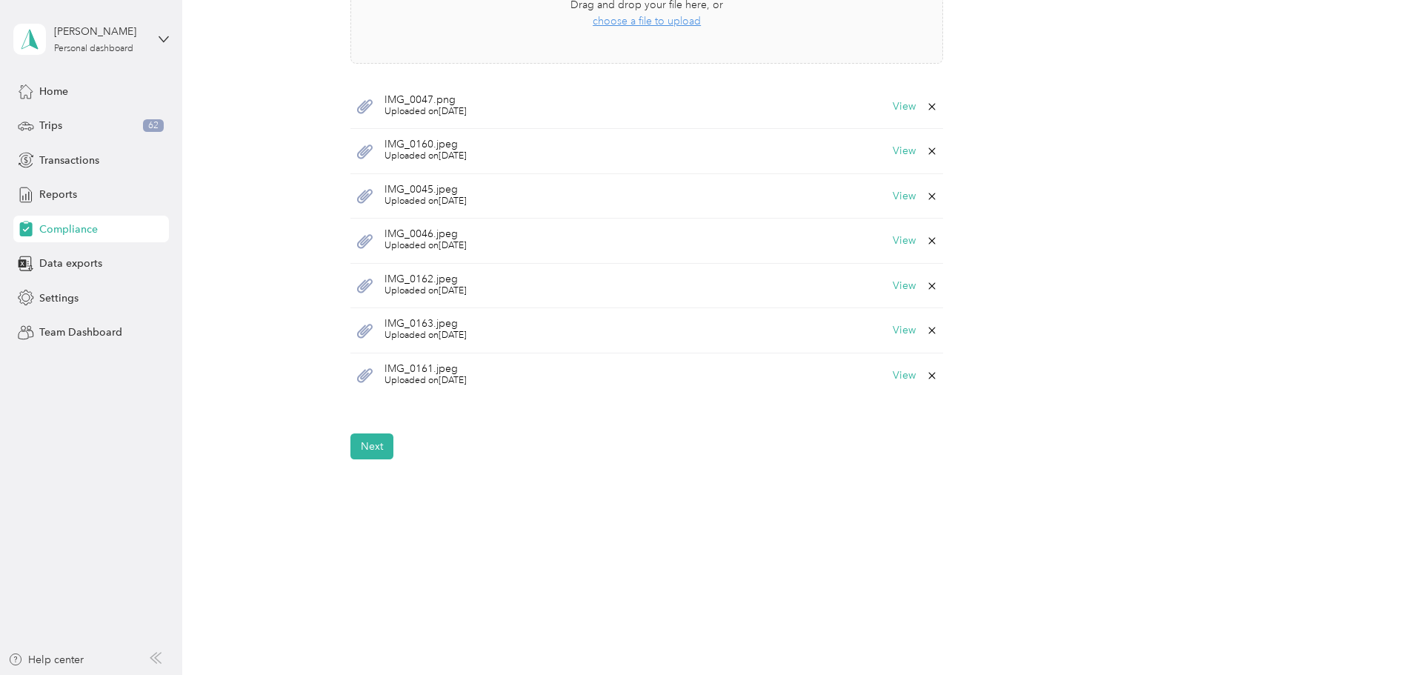
scroll to position [565, 0]
click at [929, 80] on div "Take a photo or choose a photo from your library Drag and drop your file here, …" at bounding box center [646, 161] width 593 height 474
click at [928, 105] on icon at bounding box center [932, 107] width 12 height 12
click at [896, 124] on button "Yes" at bounding box center [893, 117] width 29 height 24
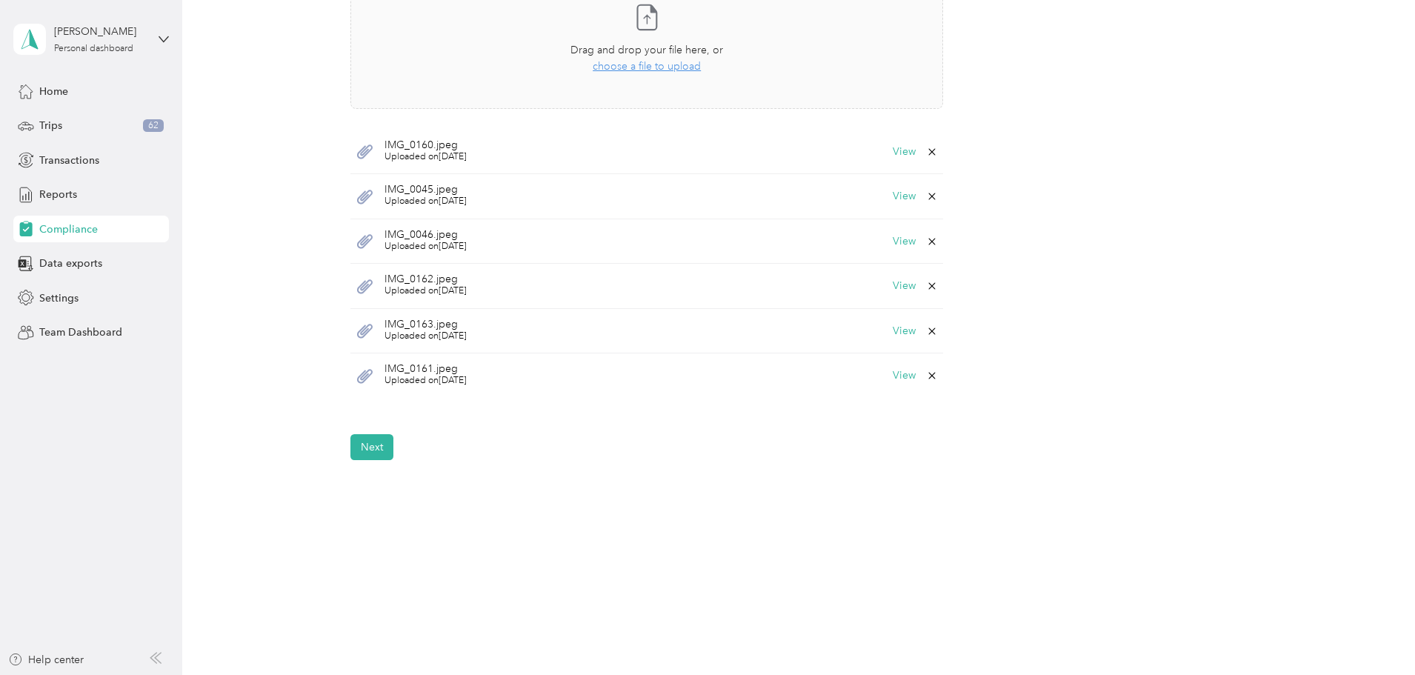
click at [934, 149] on icon at bounding box center [932, 151] width 7 height 7
click at [899, 163] on button "Yes" at bounding box center [893, 162] width 29 height 24
click at [929, 203] on div "IMG_0045.jpeg Uploaded on [DATE] View" at bounding box center [646, 196] width 593 height 45
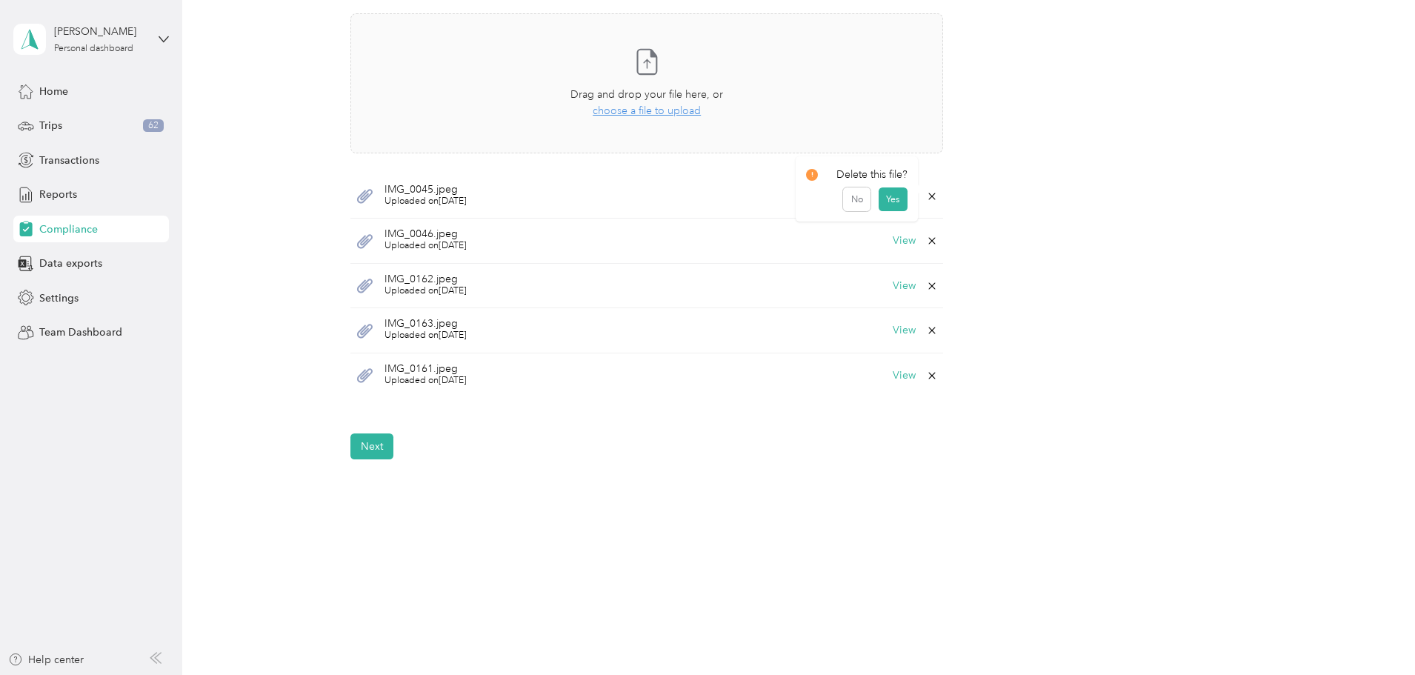
click at [934, 194] on icon at bounding box center [932, 196] width 12 height 12
click at [895, 208] on button "Yes" at bounding box center [893, 207] width 29 height 24
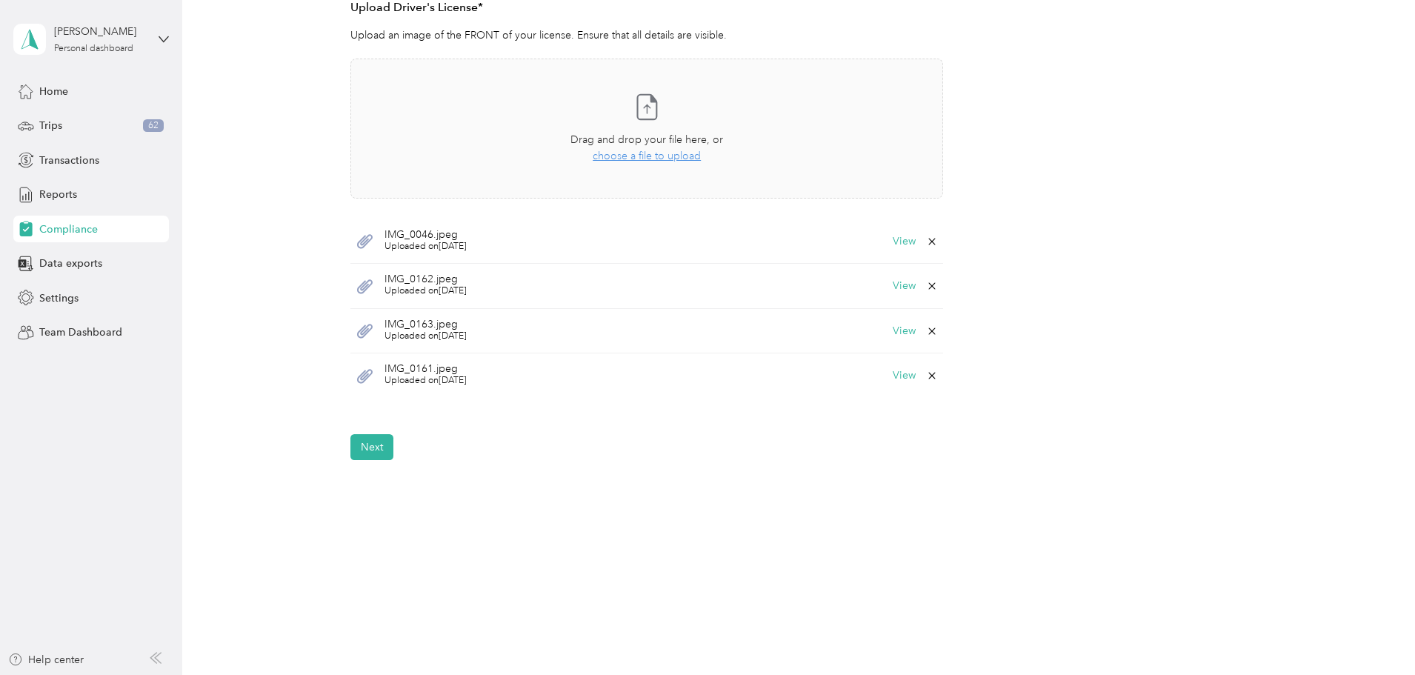
click at [928, 251] on div "IMG_0046.jpeg Uploaded on [DATE] View" at bounding box center [646, 241] width 593 height 45
click at [929, 242] on icon at bounding box center [932, 241] width 7 height 7
click at [902, 253] on button "Yes" at bounding box center [893, 252] width 29 height 24
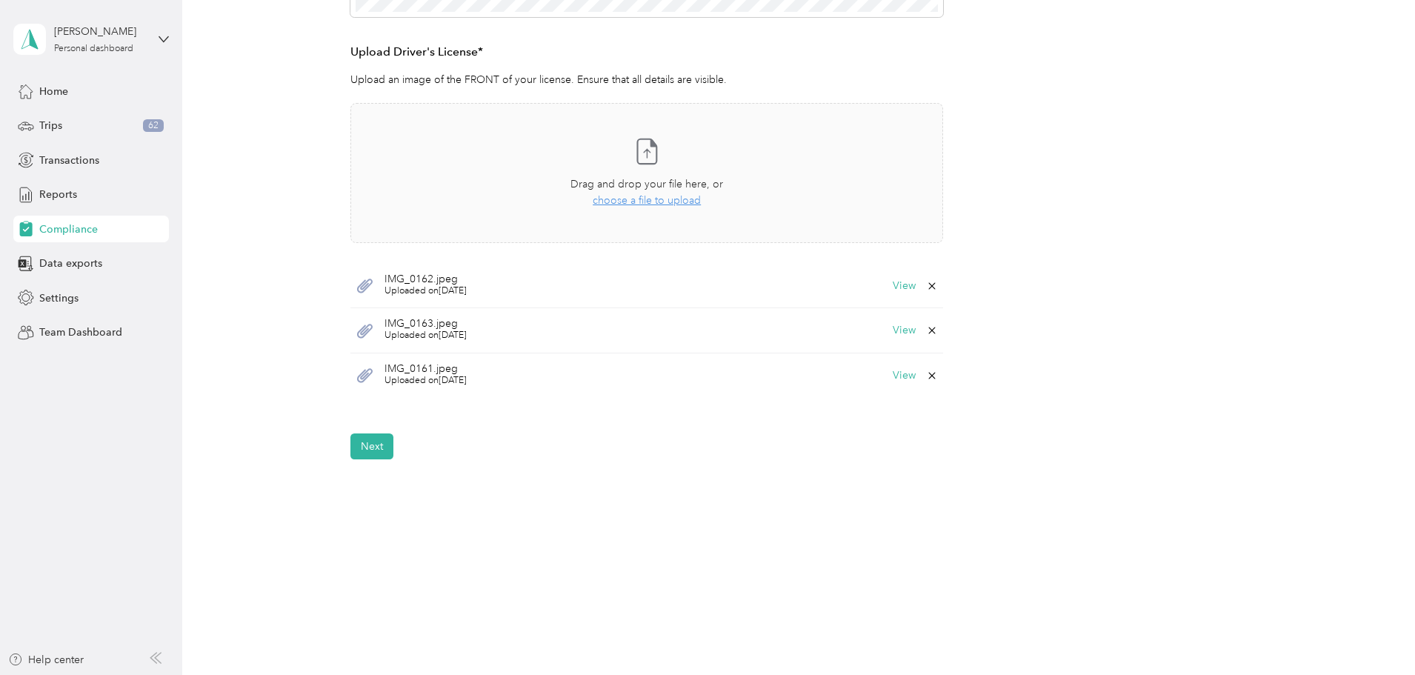
click at [933, 280] on icon at bounding box center [932, 286] width 12 height 12
drag, startPoint x: 899, startPoint y: 296, endPoint x: 923, endPoint y: 308, distance: 26.8
click at [899, 296] on button "Yes" at bounding box center [893, 297] width 29 height 24
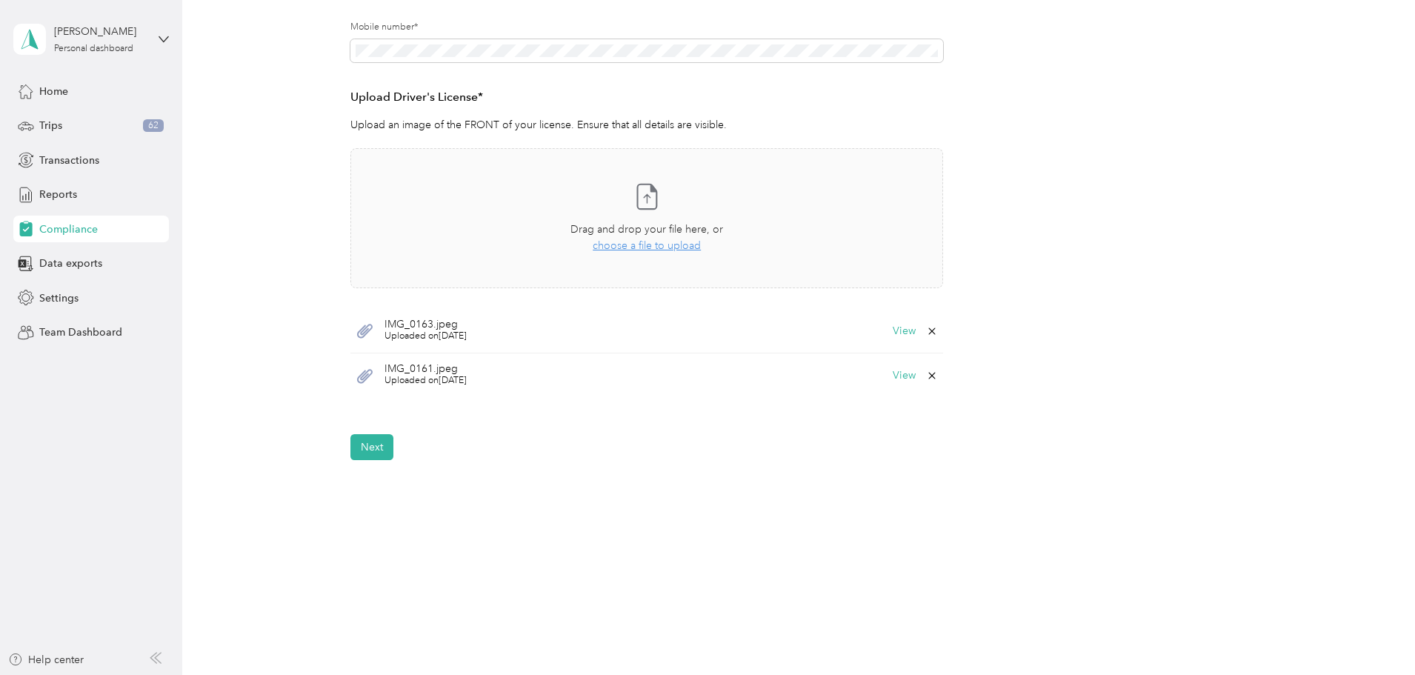
drag, startPoint x: 928, startPoint y: 325, endPoint x: 920, endPoint y: 334, distance: 12.1
click at [928, 326] on icon at bounding box center [932, 331] width 12 height 12
click at [898, 345] on button "Yes" at bounding box center [893, 342] width 29 height 24
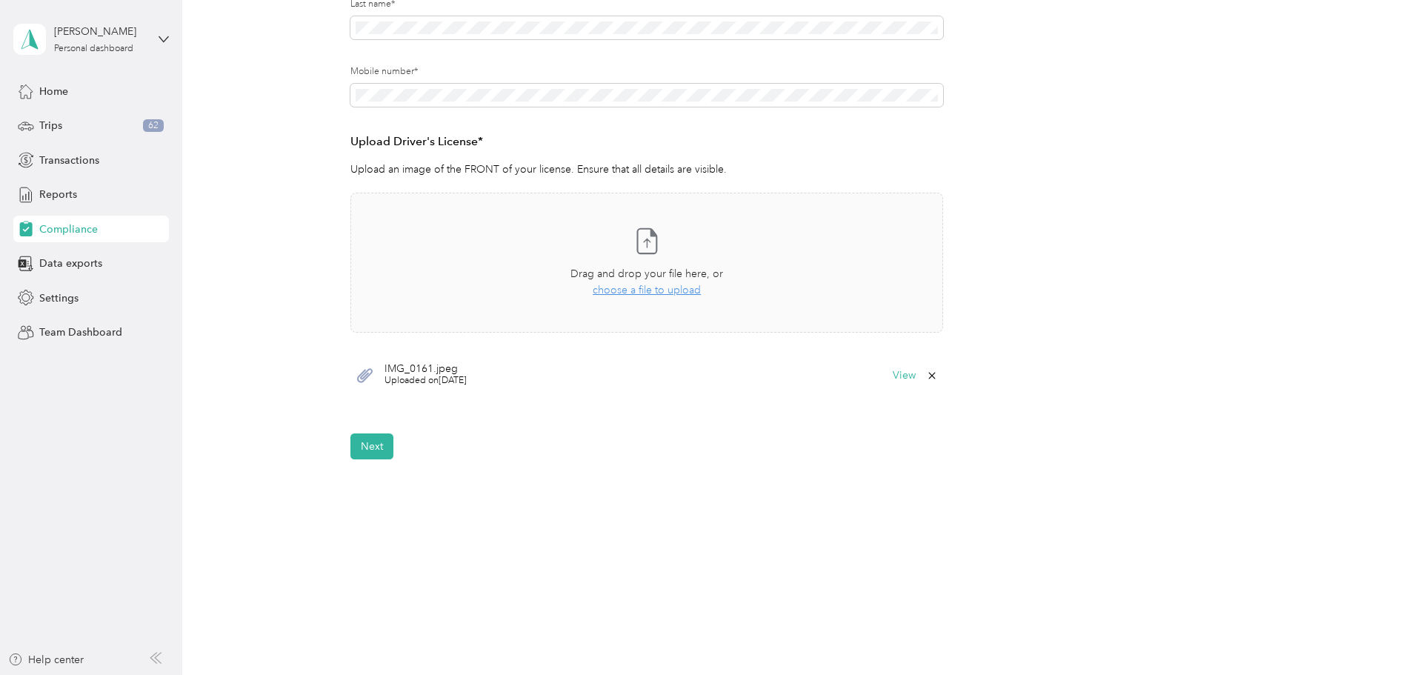
scroll to position [296, 0]
click at [940, 382] on div "IMG_0161.jpeg Uploaded on [DATE] View" at bounding box center [646, 375] width 593 height 44
click at [930, 376] on icon at bounding box center [932, 375] width 7 height 7
click at [897, 390] on button "Yes" at bounding box center [893, 386] width 29 height 24
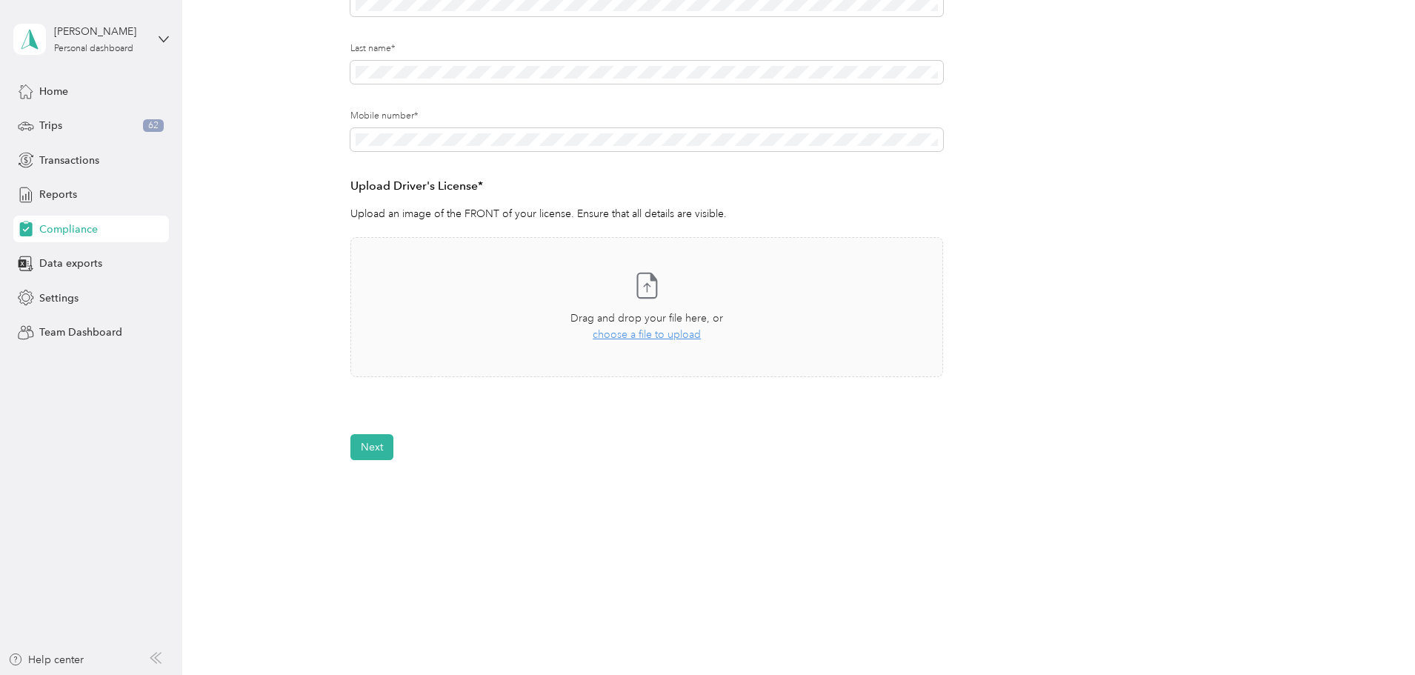
drag, startPoint x: 599, startPoint y: 421, endPoint x: 578, endPoint y: 425, distance: 21.8
click at [578, 425] on form "Employee details & driver’s license License Insurance declaration Insurance Veh…" at bounding box center [794, 176] width 889 height 567
click at [663, 424] on form "Employee details & driver’s license License Insurance declaration Insurance Veh…" at bounding box center [794, 176] width 889 height 567
click at [654, 336] on span "choose a file to upload" at bounding box center [647, 334] width 108 height 13
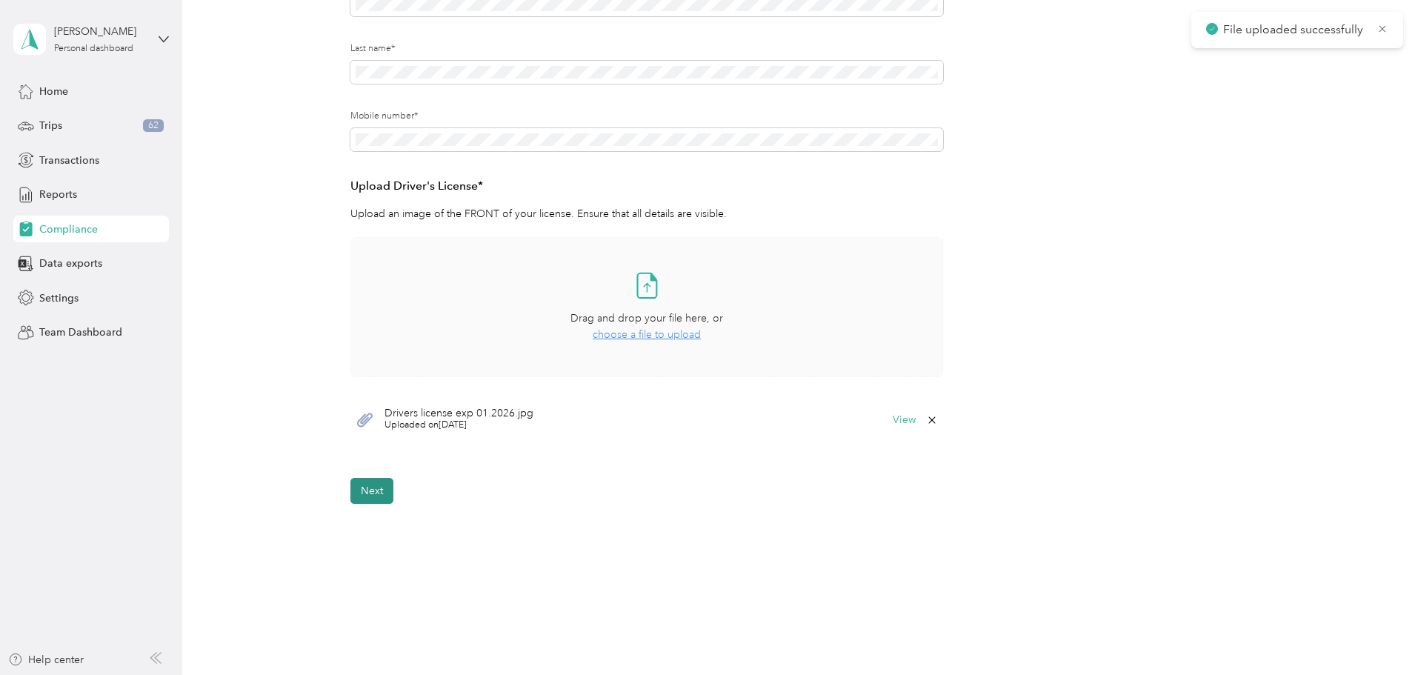
click at [378, 494] on button "Next" at bounding box center [371, 491] width 43 height 26
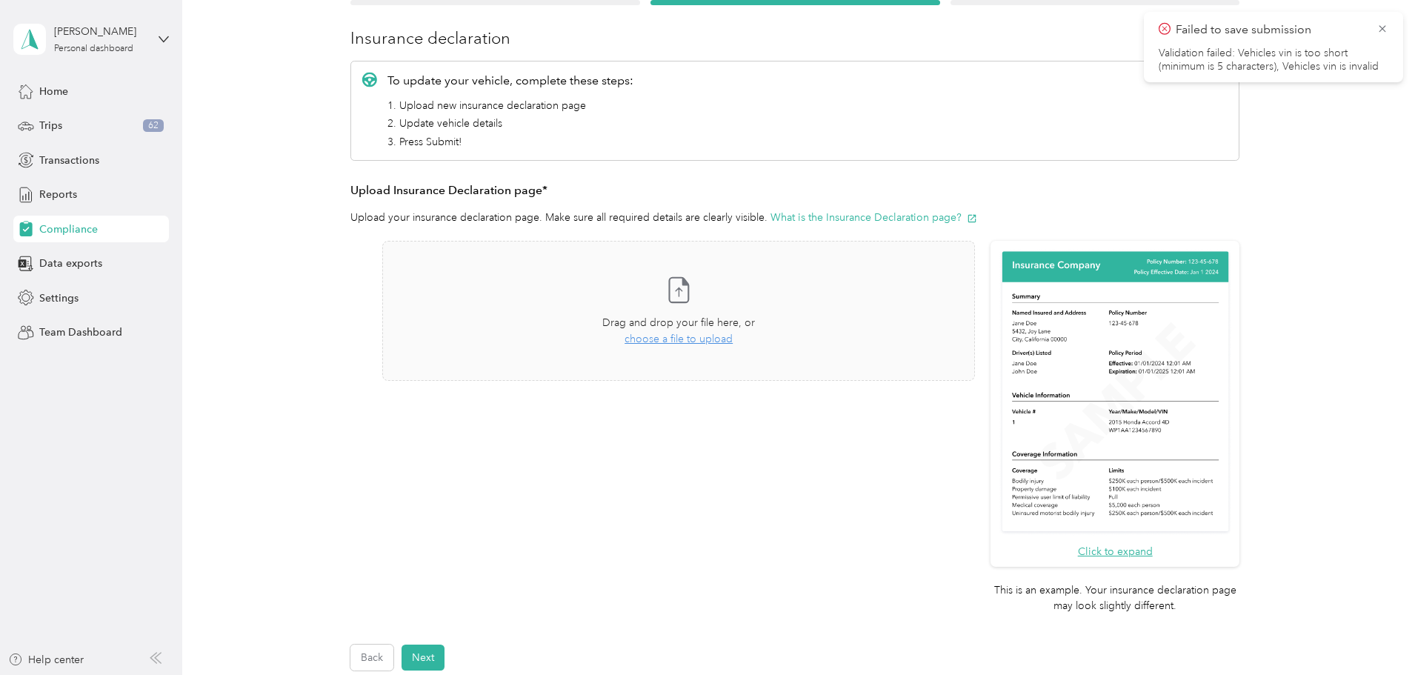
scroll to position [167, 0]
click at [680, 343] on span "choose a file to upload" at bounding box center [679, 337] width 108 height 13
click at [680, 336] on span "choose a file to upload" at bounding box center [679, 337] width 108 height 13
click at [681, 336] on span "choose a file to upload" at bounding box center [679, 337] width 108 height 13
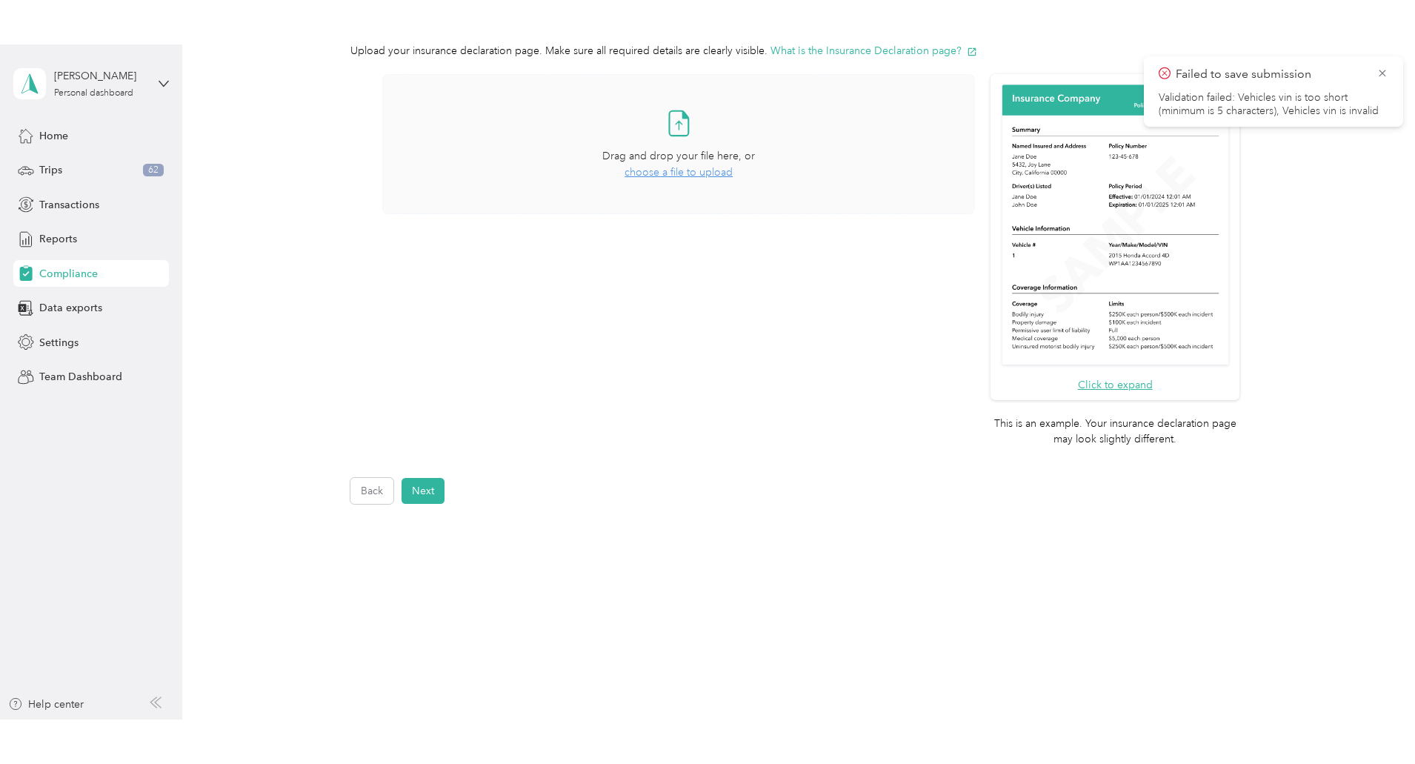
scroll to position [0, 0]
